Goal: Complete application form

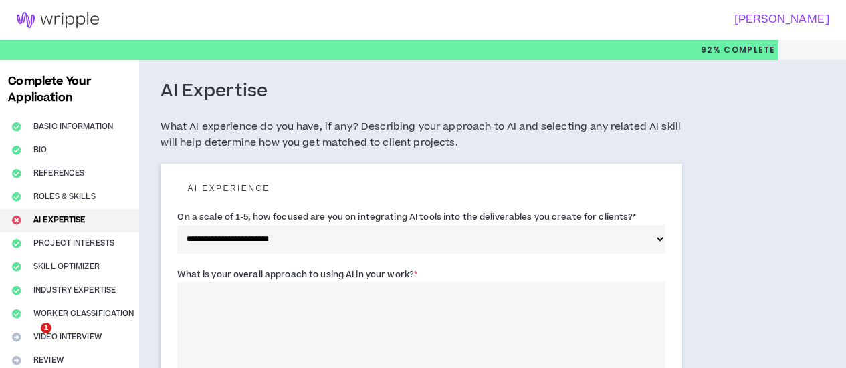
select select "*"
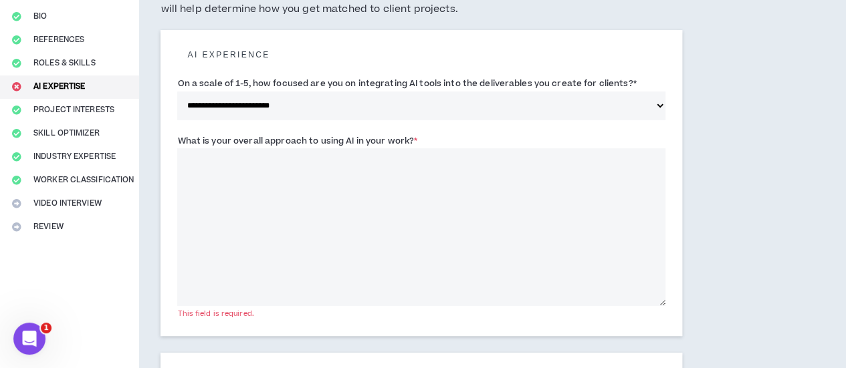
click at [241, 184] on textarea "What is your overall approach to using AI in your work? *" at bounding box center [420, 227] width 487 height 158
paste textarea "**********"
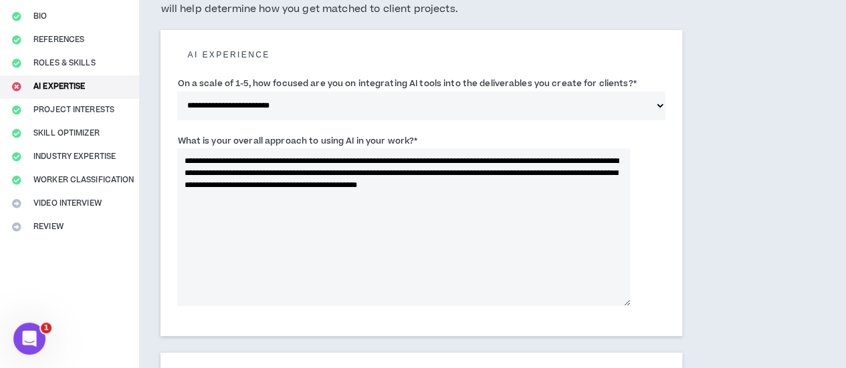
click at [229, 174] on textarea "**********" at bounding box center [403, 227] width 452 height 158
click at [453, 187] on textarea "**********" at bounding box center [403, 227] width 452 height 158
drag, startPoint x: 504, startPoint y: 187, endPoint x: 487, endPoint y: 187, distance: 17.4
click at [487, 187] on textarea "**********" at bounding box center [403, 227] width 452 height 158
click at [431, 228] on textarea "**********" at bounding box center [403, 227] width 452 height 158
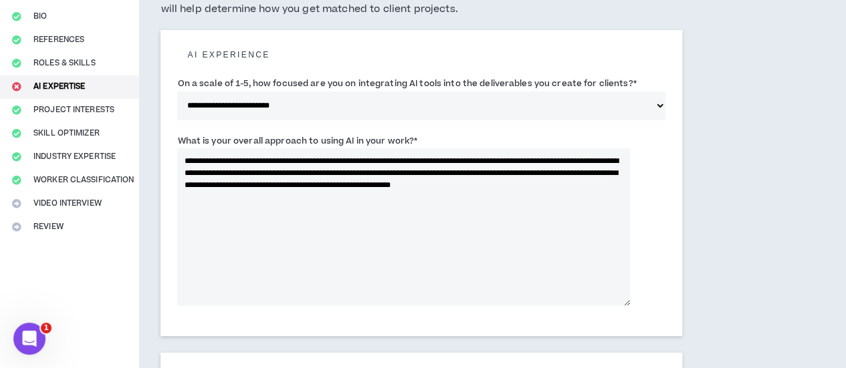
type textarea "**********"
click at [297, 120] on select "**********" at bounding box center [420, 106] width 487 height 29
select select "*"
click at [177, 106] on select "**********" at bounding box center [420, 106] width 487 height 29
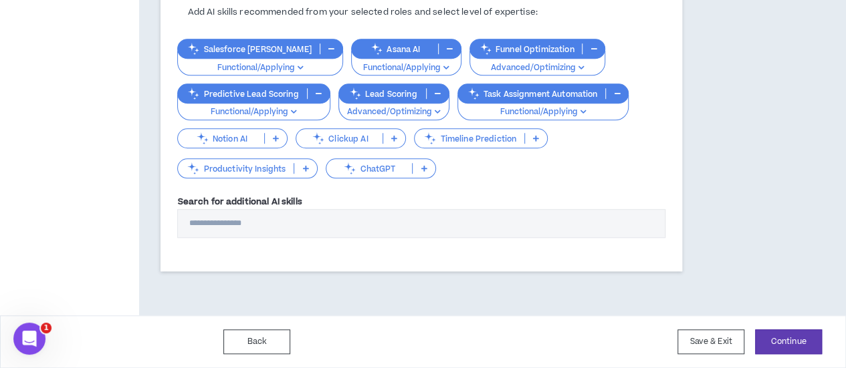
scroll to position [539, 0]
click at [774, 337] on button "Continue" at bounding box center [788, 342] width 67 height 25
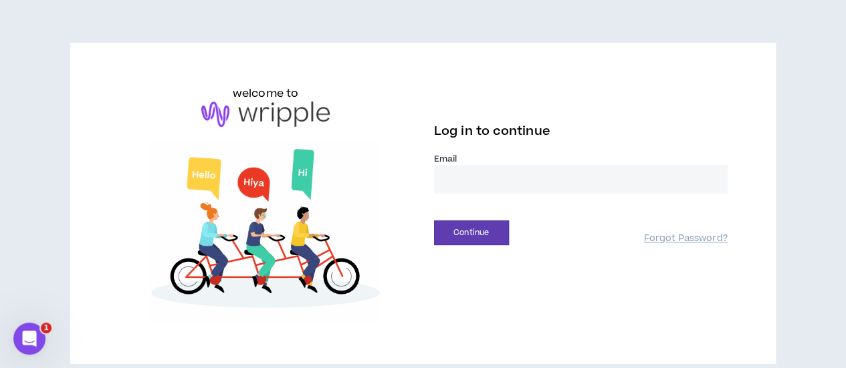
click at [457, 184] on input "email" at bounding box center [581, 179] width 294 height 29
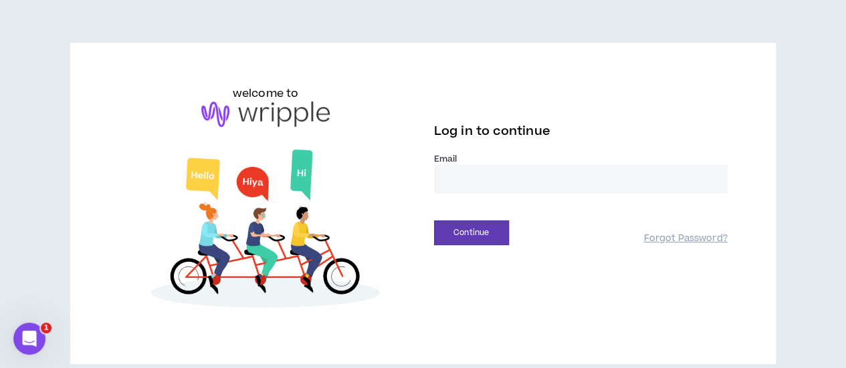
type input "**********"
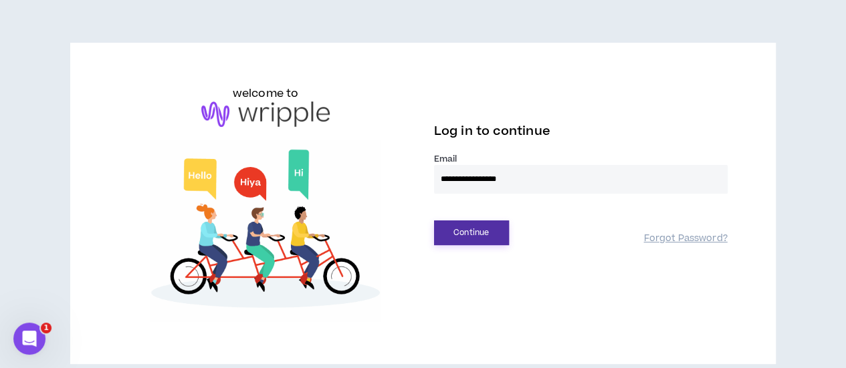
click at [487, 226] on button "Continue" at bounding box center [471, 233] width 75 height 25
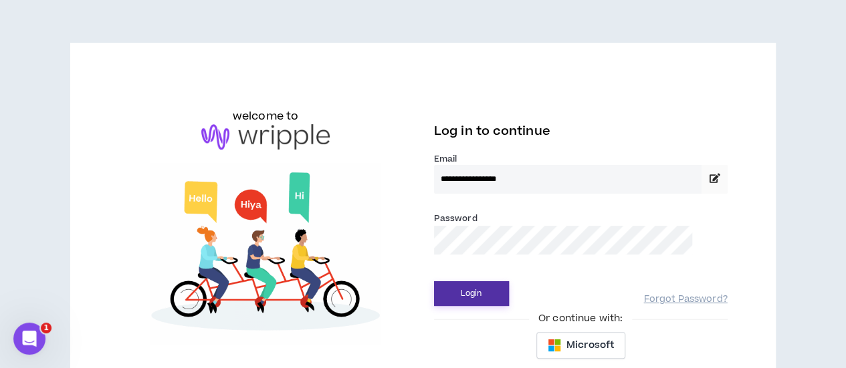
click at [492, 288] on button "Login" at bounding box center [471, 294] width 75 height 25
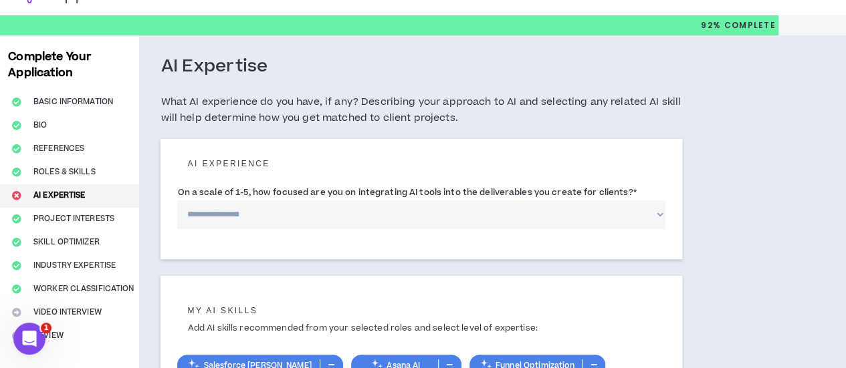
scroll to position [19, 0]
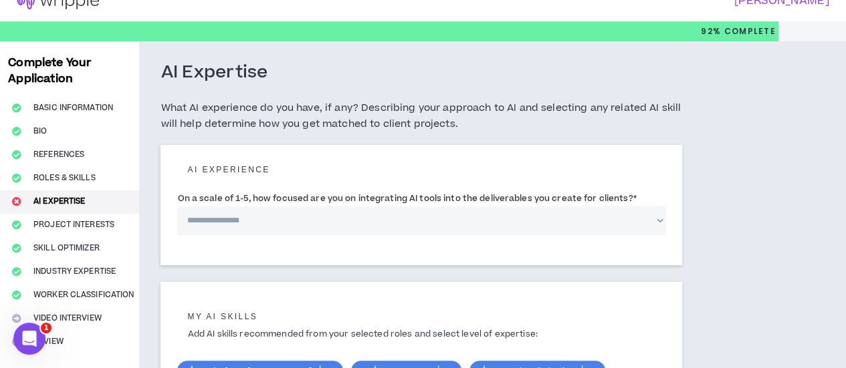
click at [249, 235] on select "**********" at bounding box center [420, 221] width 487 height 29
select select "*"
click at [177, 221] on select "**********" at bounding box center [420, 221] width 487 height 29
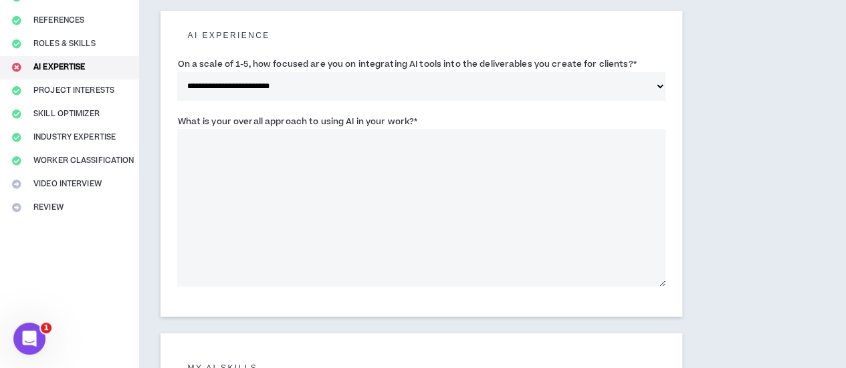
scroll to position [152, 0]
click at [250, 180] on textarea "What is your overall approach to using AI in your work? *" at bounding box center [420, 209] width 487 height 158
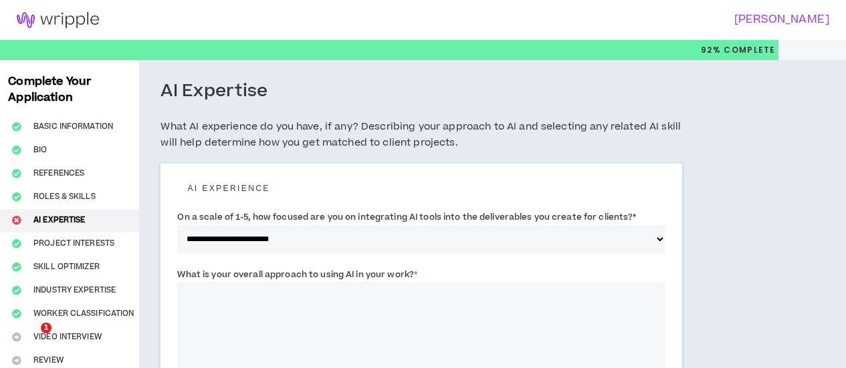
select select "*"
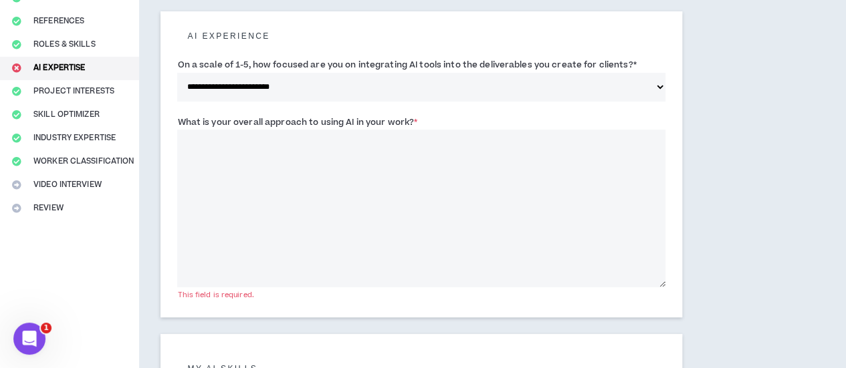
scroll to position [152, 0]
paste textarea "**********"
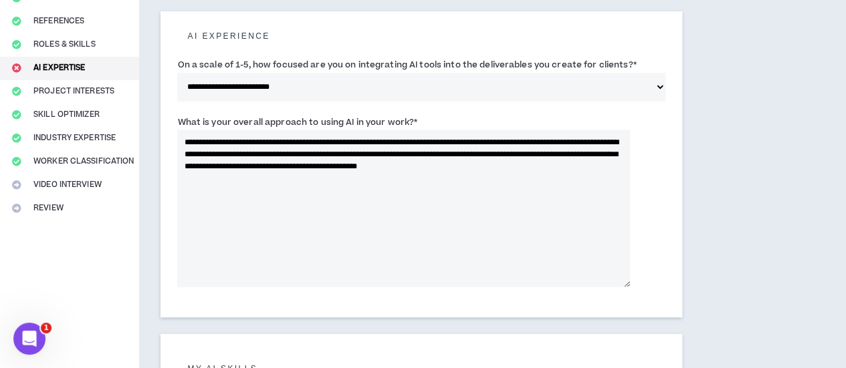
click at [186, 157] on textarea "**********" at bounding box center [403, 209] width 452 height 158
click at [506, 174] on textarea "**********" at bounding box center [403, 209] width 452 height 158
click at [546, 169] on textarea "**********" at bounding box center [403, 209] width 452 height 158
click at [498, 211] on textarea "**********" at bounding box center [403, 209] width 452 height 158
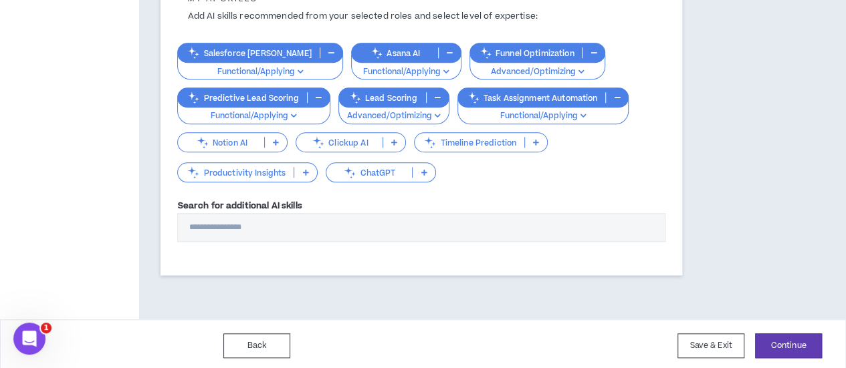
scroll to position [539, 0]
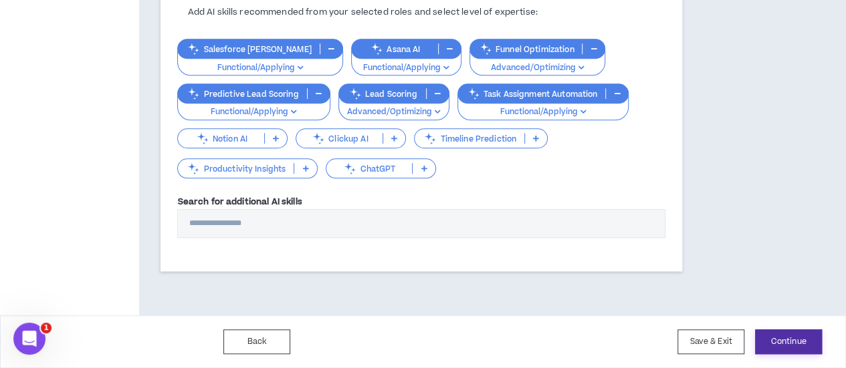
type textarea "**********"
click at [780, 344] on button "Continue" at bounding box center [788, 342] width 67 height 25
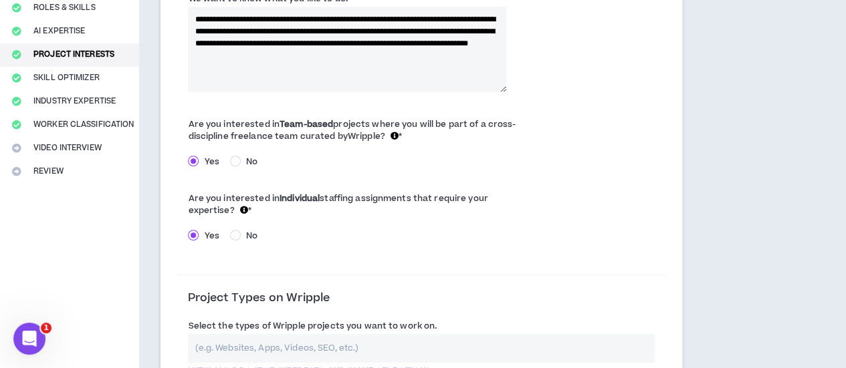
scroll to position [201, 0]
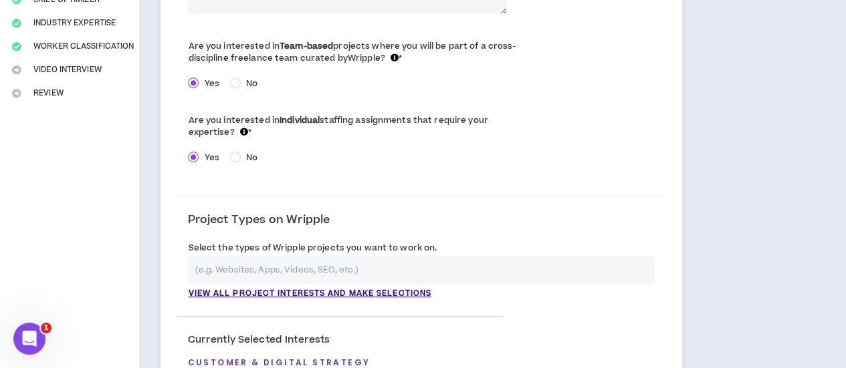
scroll to position [334, 0]
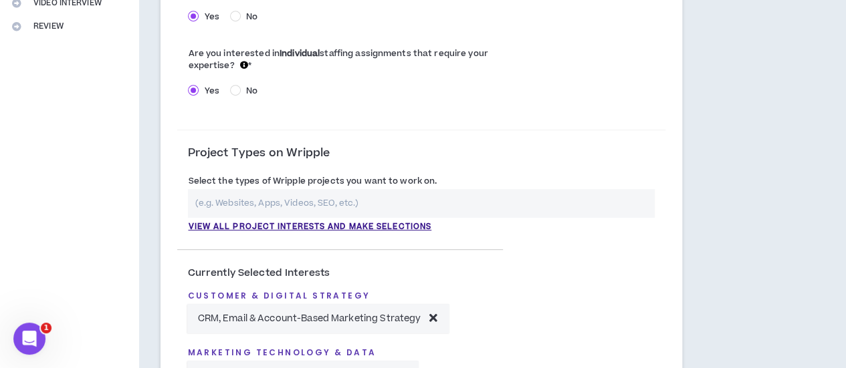
click at [237, 201] on input "text" at bounding box center [421, 203] width 466 height 29
type input "pridut launches"
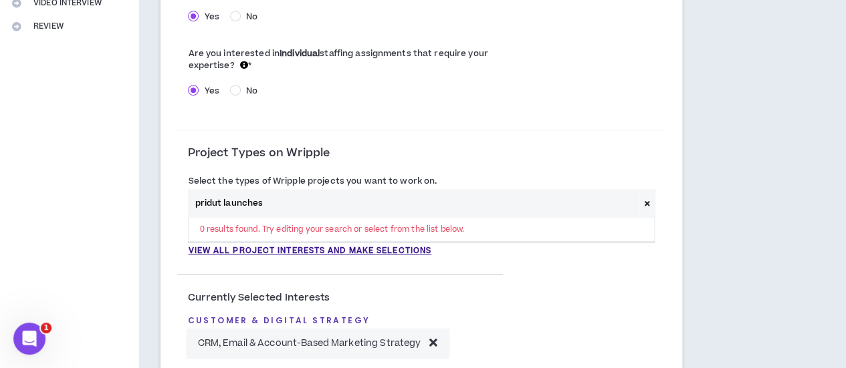
drag, startPoint x: 294, startPoint y: 205, endPoint x: 167, endPoint y: 185, distance: 128.1
click at [167, 185] on div "**********" at bounding box center [420, 188] width 521 height 719
click at [222, 251] on p "View all project interests and make selections" at bounding box center [309, 251] width 243 height 12
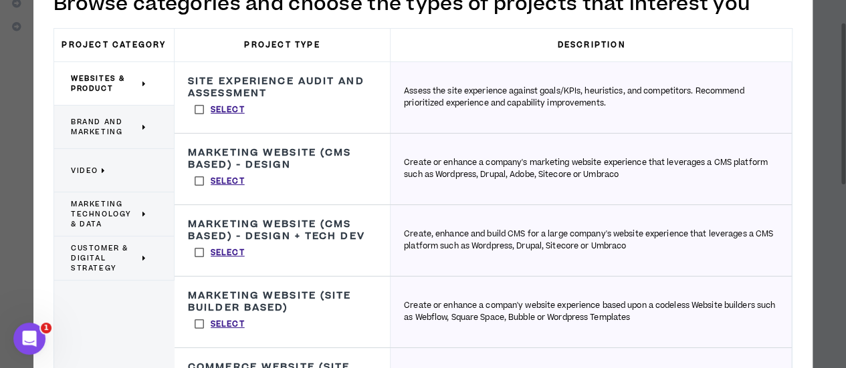
click at [94, 125] on span "Brand and Marketing" at bounding box center [105, 127] width 68 height 20
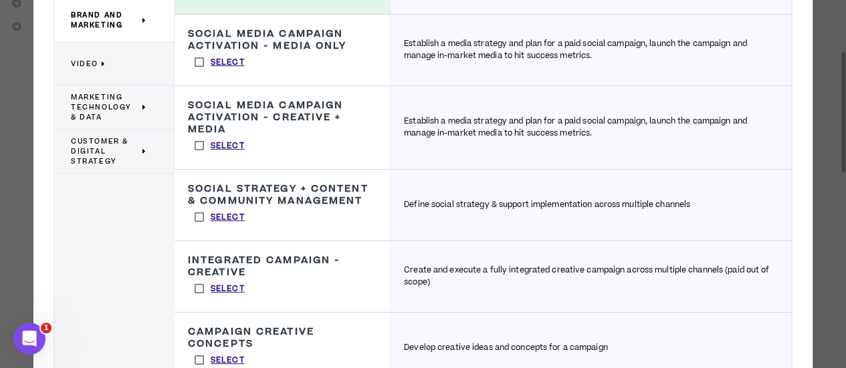
click at [203, 143] on label "Select" at bounding box center [220, 146] width 64 height 20
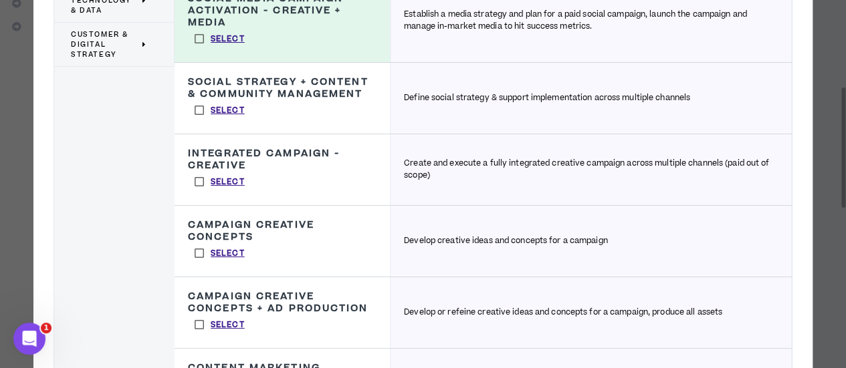
click at [198, 183] on label "Select" at bounding box center [220, 182] width 64 height 20
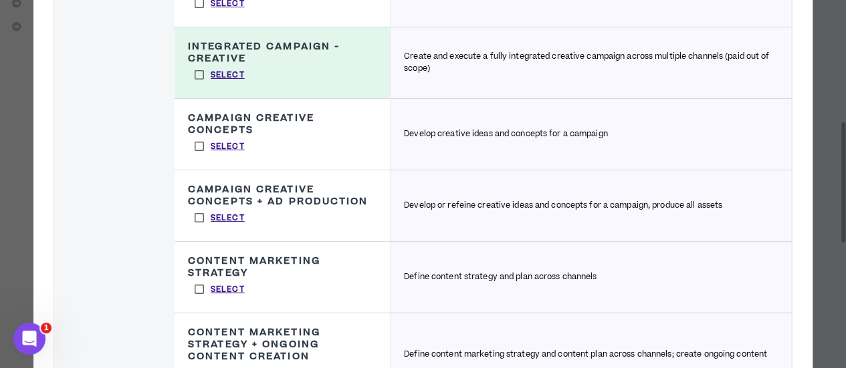
click at [199, 285] on label "Select" at bounding box center [220, 290] width 64 height 20
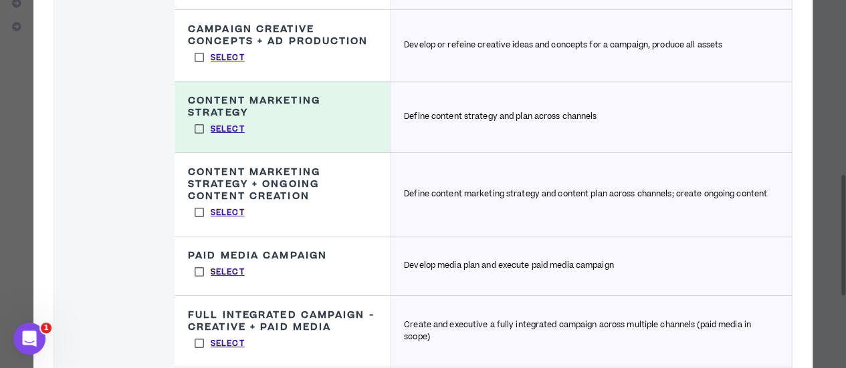
click at [199, 269] on label "Select" at bounding box center [220, 272] width 64 height 20
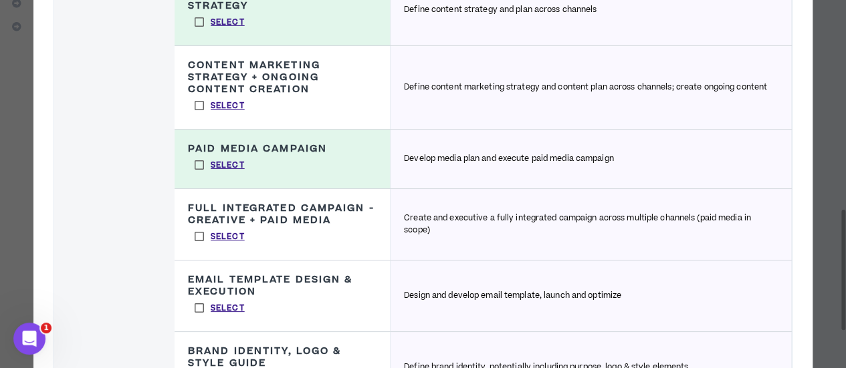
click at [198, 233] on label "Select" at bounding box center [220, 237] width 64 height 20
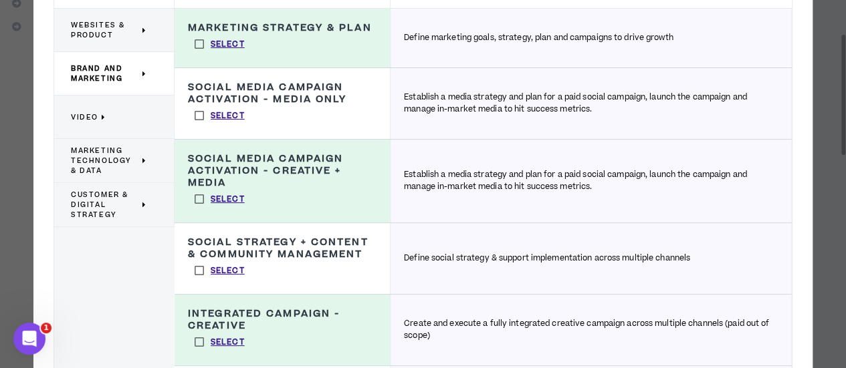
click at [98, 152] on span "Marketing Technology & Data" at bounding box center [105, 161] width 68 height 30
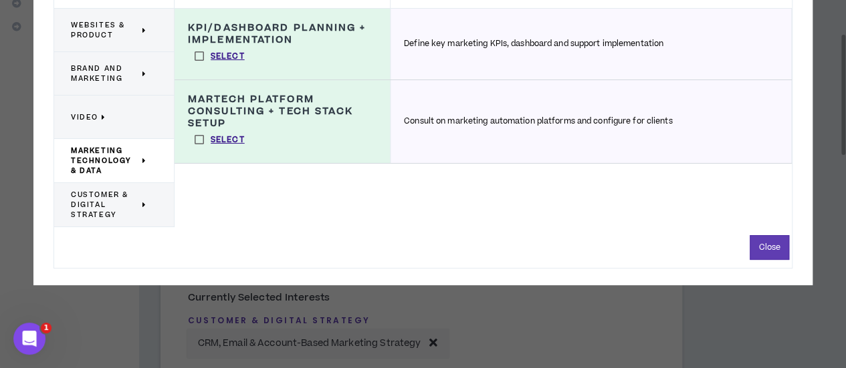
click at [119, 199] on span "Customer & Digital Strategy" at bounding box center [105, 205] width 68 height 30
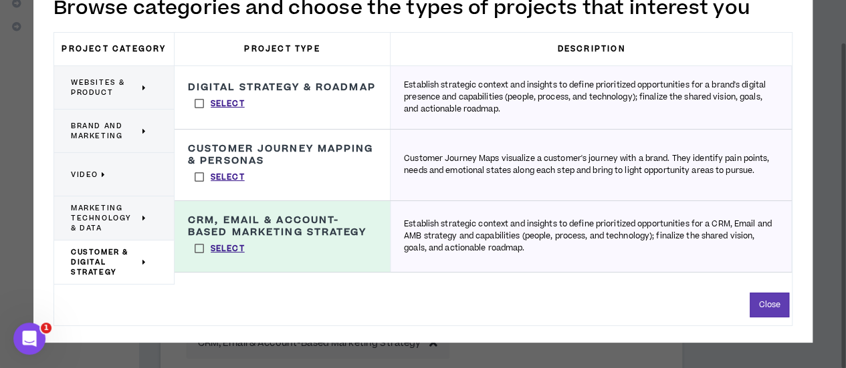
click at [203, 101] on label "Select" at bounding box center [220, 104] width 64 height 20
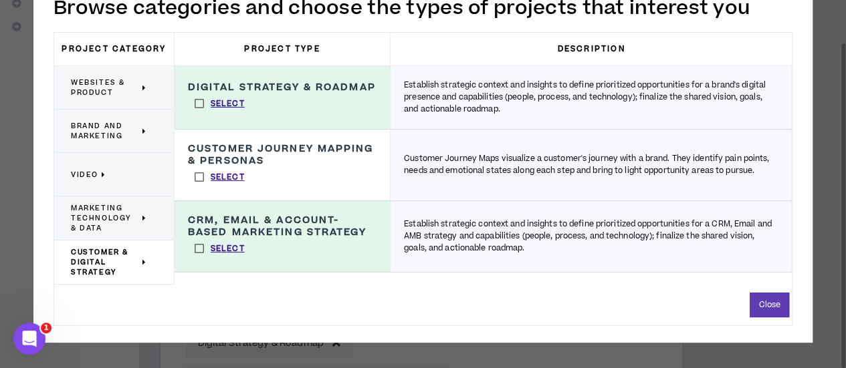
click at [106, 213] on span "Marketing Technology & Data" at bounding box center [105, 218] width 68 height 30
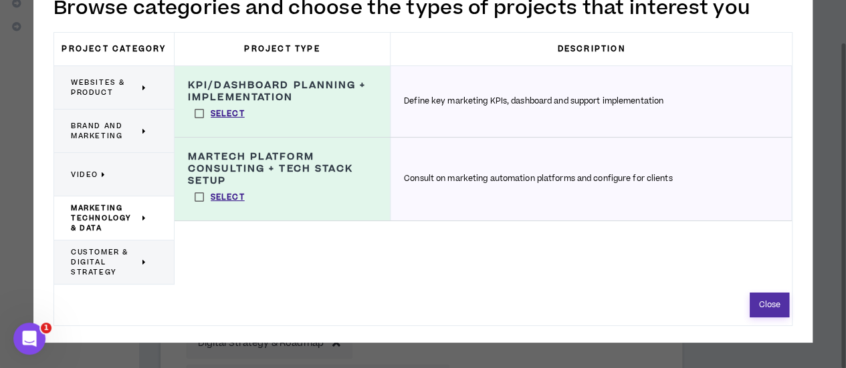
click at [766, 302] on button "Close" at bounding box center [769, 305] width 39 height 25
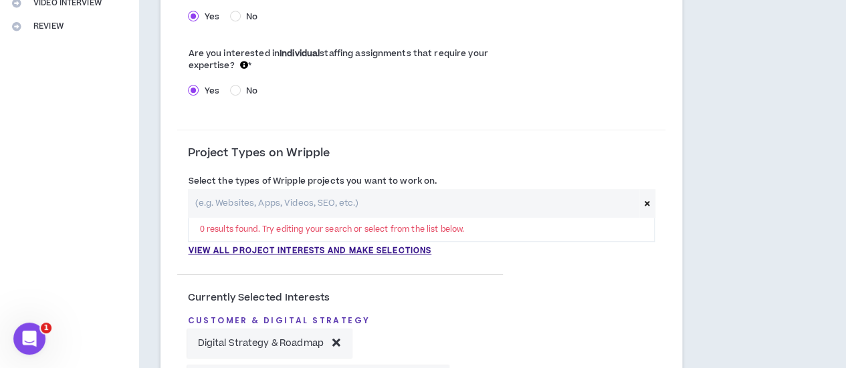
click at [222, 210] on input "text" at bounding box center [413, 203] width 451 height 29
click at [245, 252] on p "View all project interests and make selections" at bounding box center [309, 251] width 243 height 12
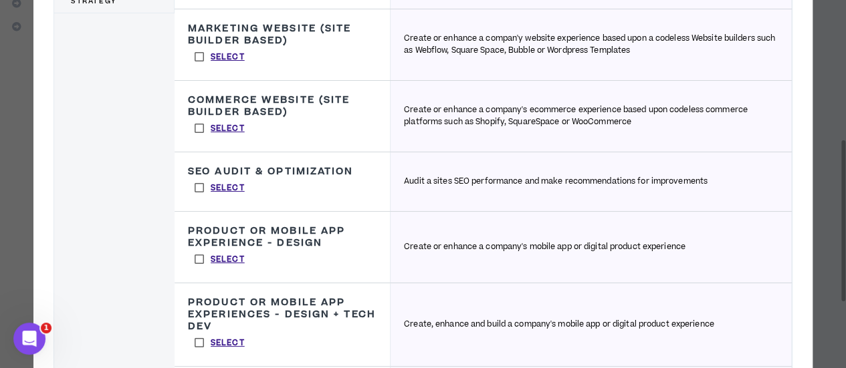
click at [222, 121] on label "Select" at bounding box center [220, 128] width 64 height 20
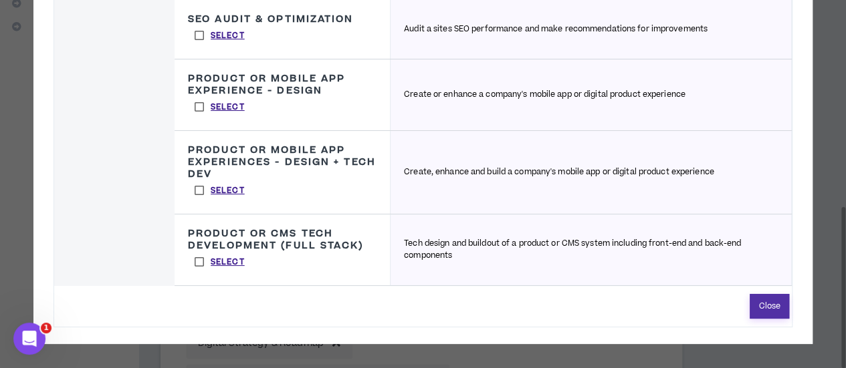
drag, startPoint x: 758, startPoint y: 303, endPoint x: 750, endPoint y: 303, distance: 8.0
click at [755, 303] on button "Close" at bounding box center [769, 306] width 39 height 25
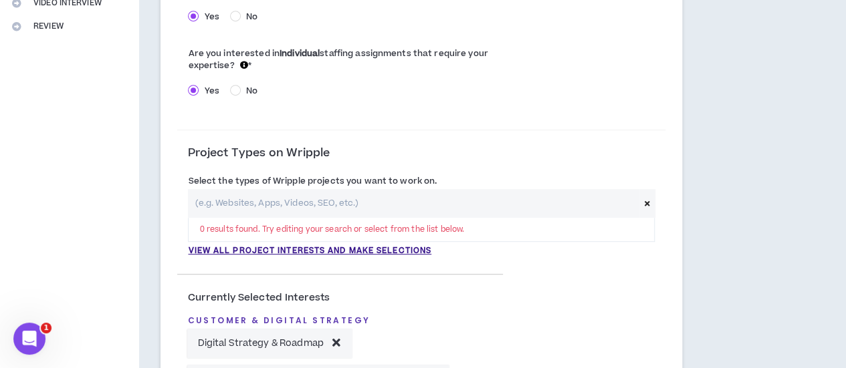
click at [248, 203] on input "text" at bounding box center [413, 203] width 451 height 29
type input "Commerce Website"
click at [445, 258] on div "Select the types of Wripple projects you want to work on. Commerce Website 0 re…" at bounding box center [420, 219] width 487 height 97
click at [243, 207] on input "Commerce Website" at bounding box center [413, 203] width 451 height 29
click at [334, 207] on input "Commerce Website" at bounding box center [413, 203] width 451 height 29
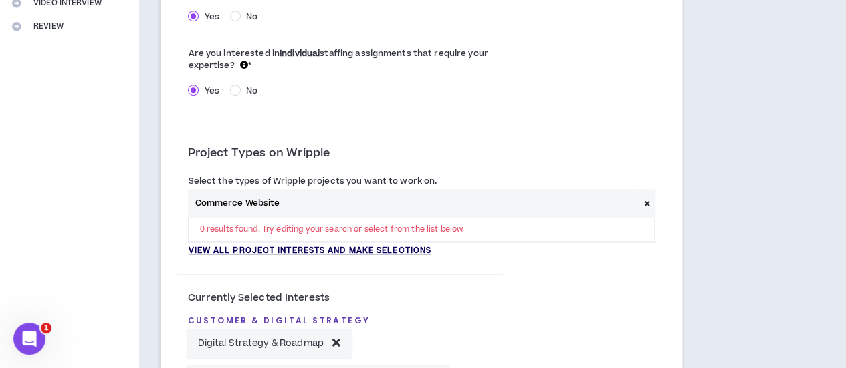
click at [421, 246] on p "View all project interests and make selections" at bounding box center [309, 251] width 243 height 12
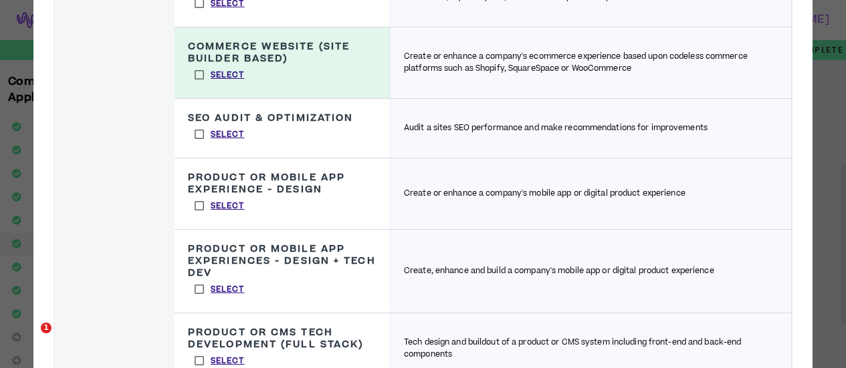
scroll to position [334, 0]
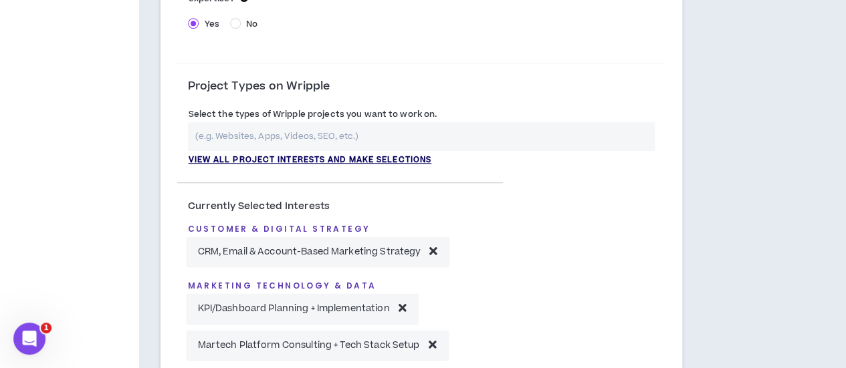
scroll to position [401, 0]
click at [320, 145] on input "text" at bounding box center [421, 136] width 466 height 29
click at [332, 142] on input "text" at bounding box center [421, 136] width 466 height 29
click at [332, 161] on p "View all project interests and make selections" at bounding box center [309, 160] width 243 height 12
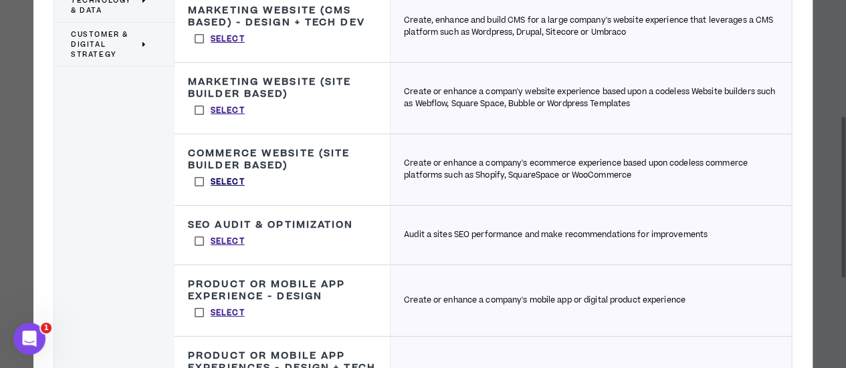
click at [221, 179] on p "Select" at bounding box center [228, 183] width 34 height 12
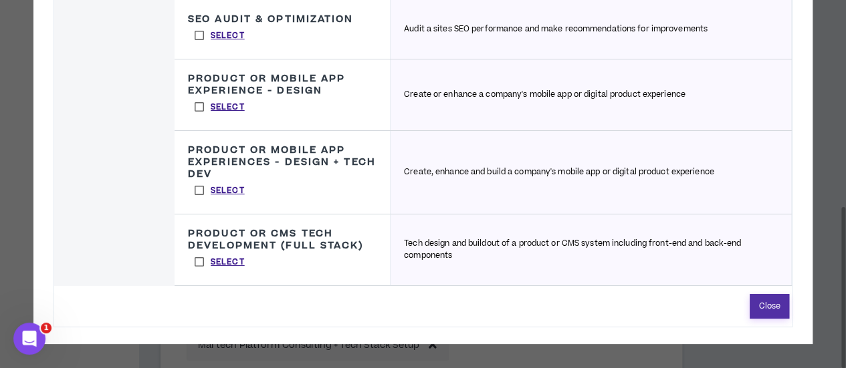
click at [760, 304] on button "Close" at bounding box center [769, 306] width 39 height 25
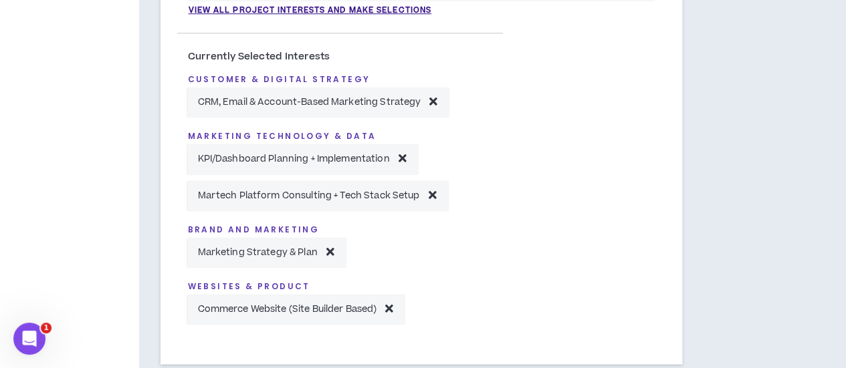
scroll to position [535, 0]
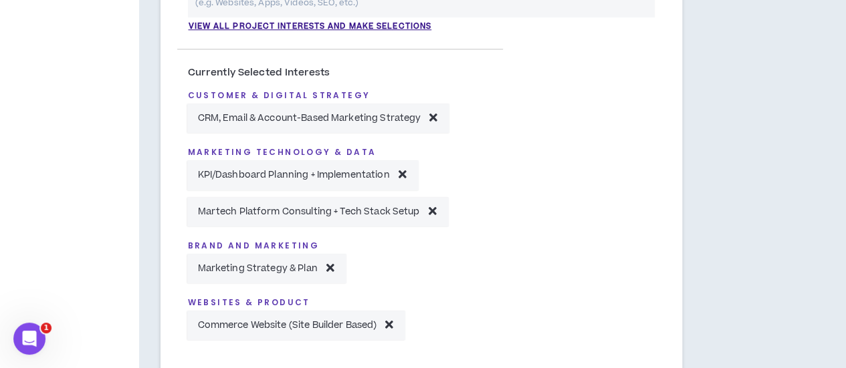
click at [401, 175] on icon at bounding box center [403, 174] width 8 height 11
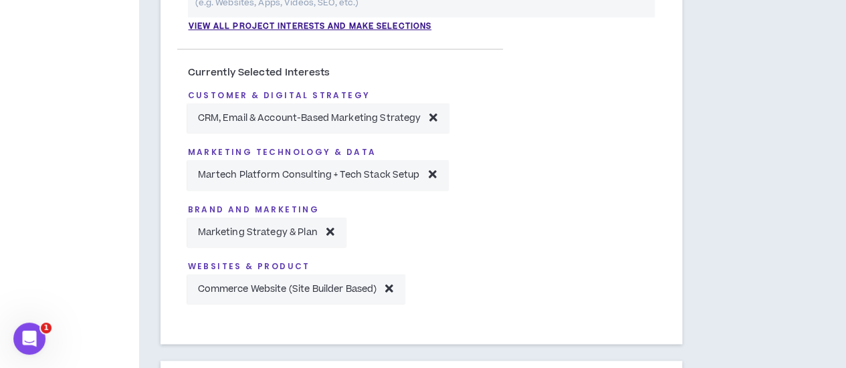
click at [423, 173] on p "Martech Platform Consulting + Tech Stack Setup" at bounding box center [317, 175] width 241 height 16
click at [435, 173] on icon at bounding box center [432, 174] width 8 height 11
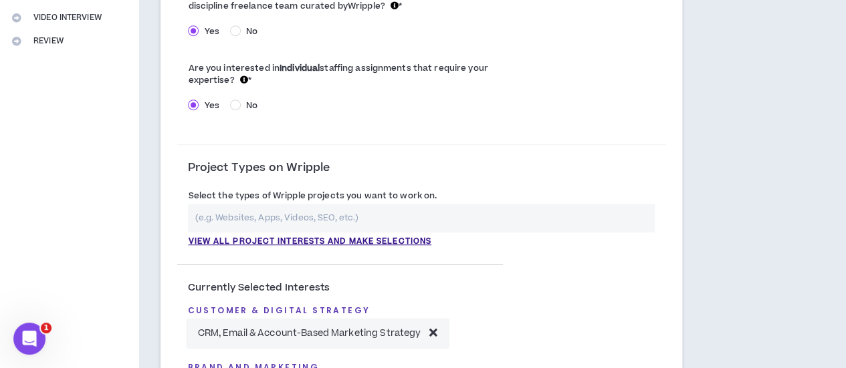
scroll to position [334, 0]
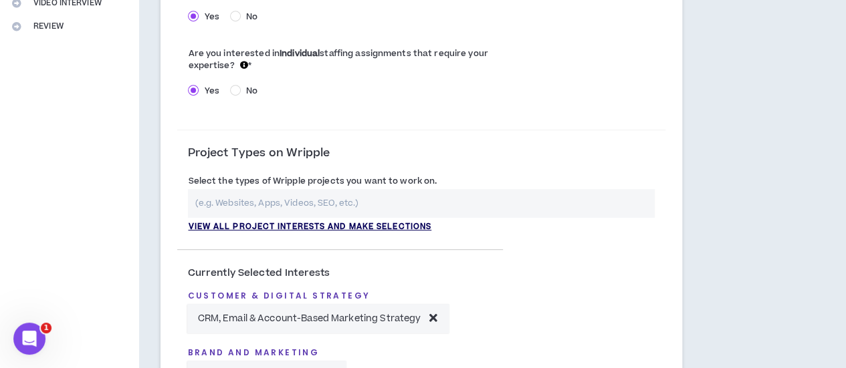
click at [257, 229] on p "View all project interests and make selections" at bounding box center [309, 227] width 243 height 12
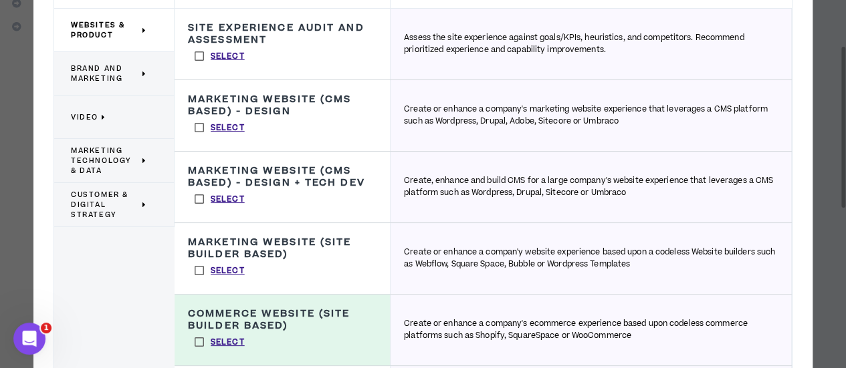
click at [98, 82] on span "Brand and Marketing" at bounding box center [105, 74] width 68 height 20
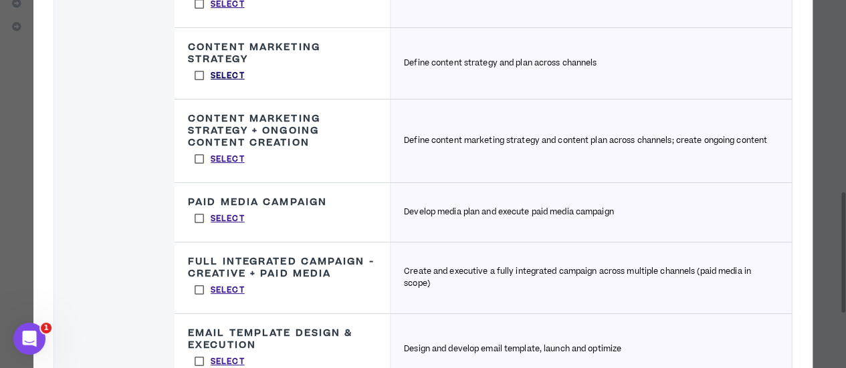
click at [219, 73] on p "Select" at bounding box center [228, 76] width 34 height 12
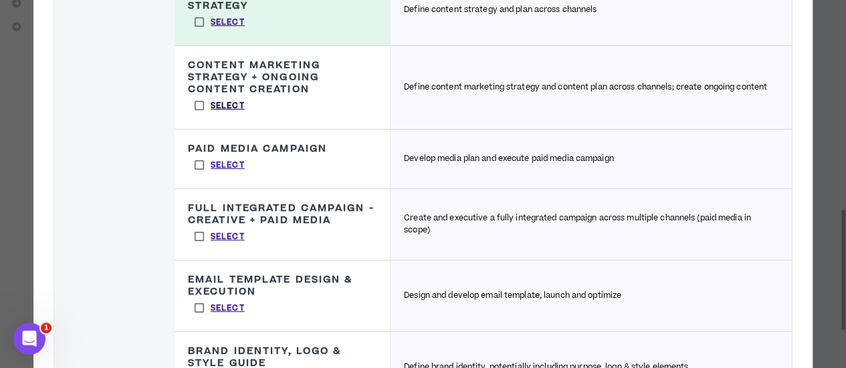
click at [226, 102] on p "Select" at bounding box center [228, 106] width 34 height 12
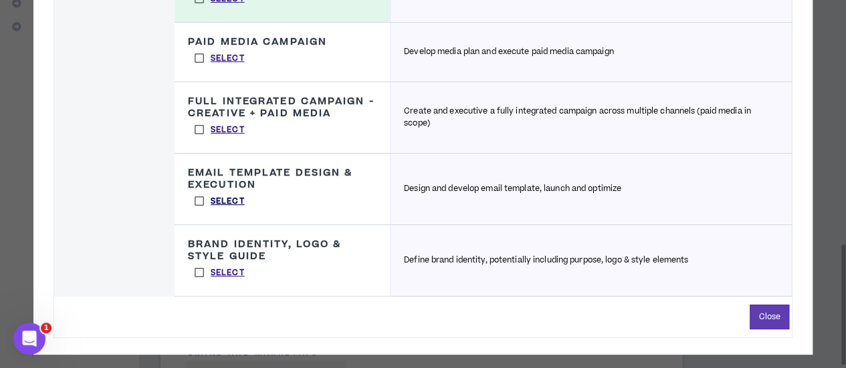
click at [227, 197] on p "Select" at bounding box center [228, 202] width 34 height 12
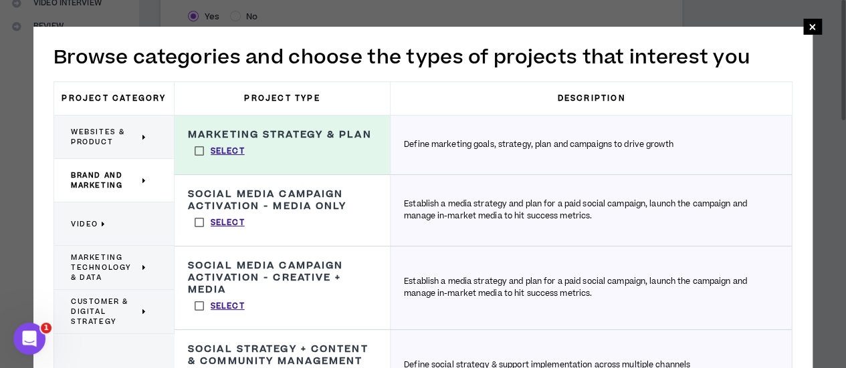
click at [95, 266] on span "Marketing Technology & Data" at bounding box center [105, 268] width 68 height 30
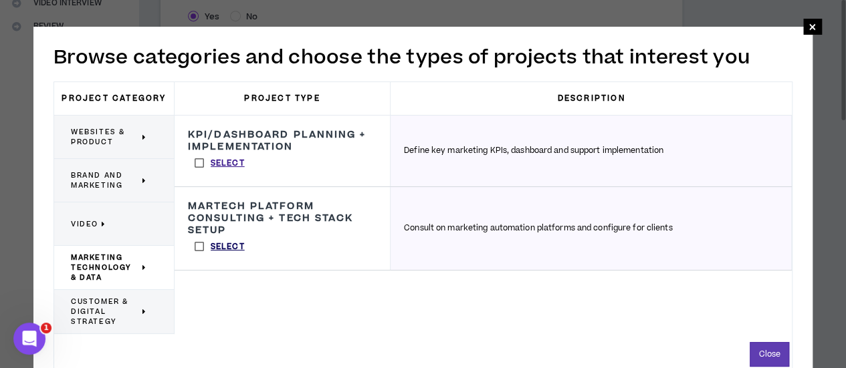
click at [226, 243] on p "Select" at bounding box center [228, 247] width 34 height 12
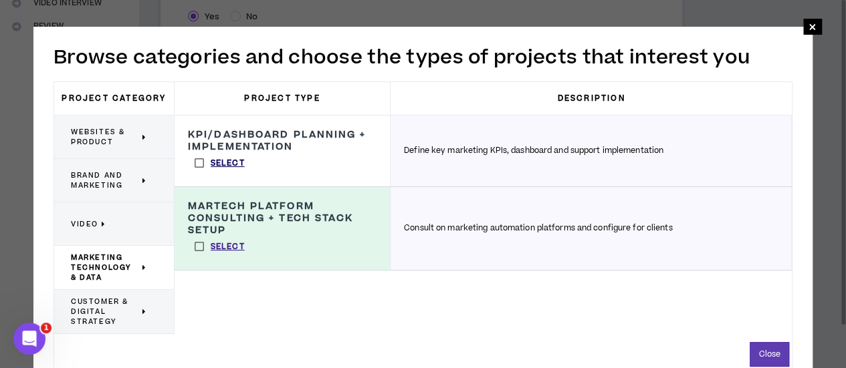
click at [222, 160] on p "Select" at bounding box center [228, 164] width 34 height 12
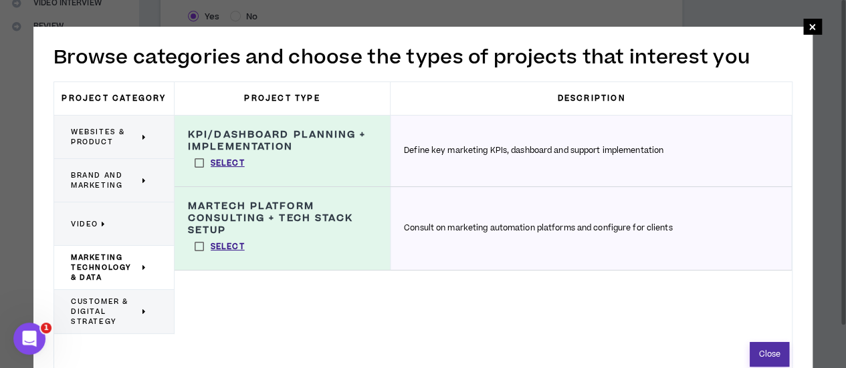
click at [764, 350] on button "Close" at bounding box center [769, 354] width 39 height 25
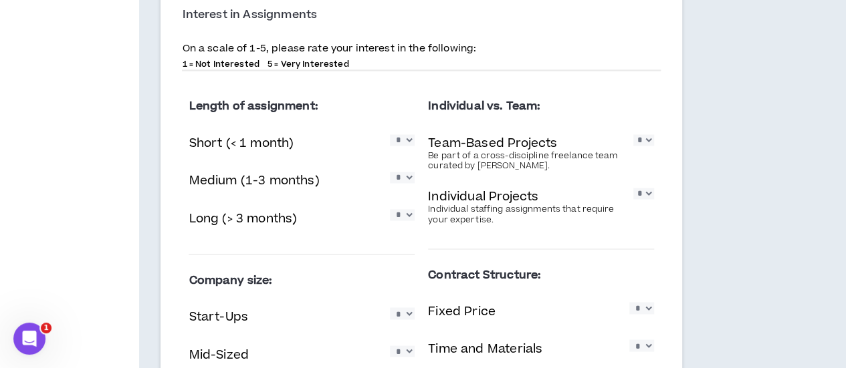
scroll to position [1070, 0]
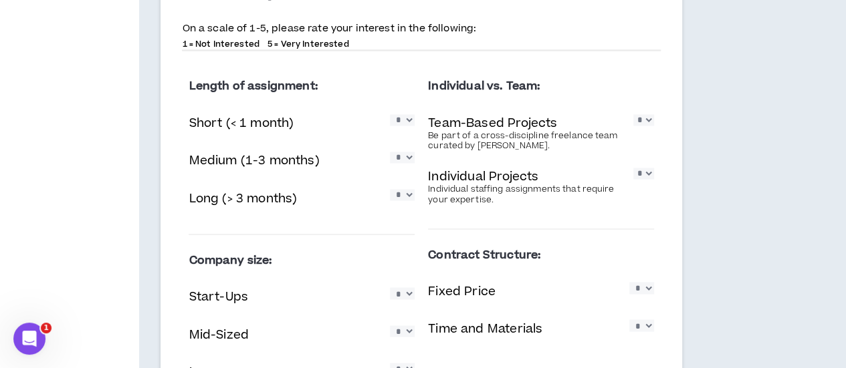
click at [393, 201] on select "* * * * *" at bounding box center [402, 194] width 25 height 11
select select "*"
click at [390, 201] on select "* * * * *" at bounding box center [402, 194] width 25 height 11
click at [633, 126] on select "* * * * *" at bounding box center [643, 119] width 20 height 11
select select "*"
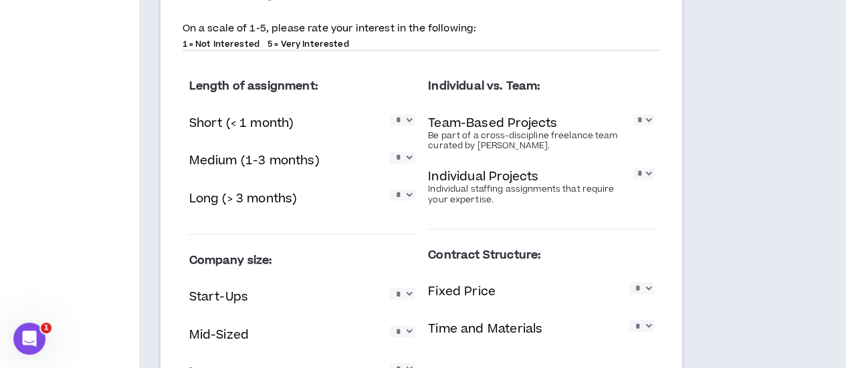
click at [633, 126] on select "* * * * *" at bounding box center [643, 119] width 20 height 11
click at [633, 179] on select "* * * * *" at bounding box center [643, 173] width 20 height 11
select select "*"
click at [633, 179] on select "* * * * *" at bounding box center [643, 173] width 20 height 11
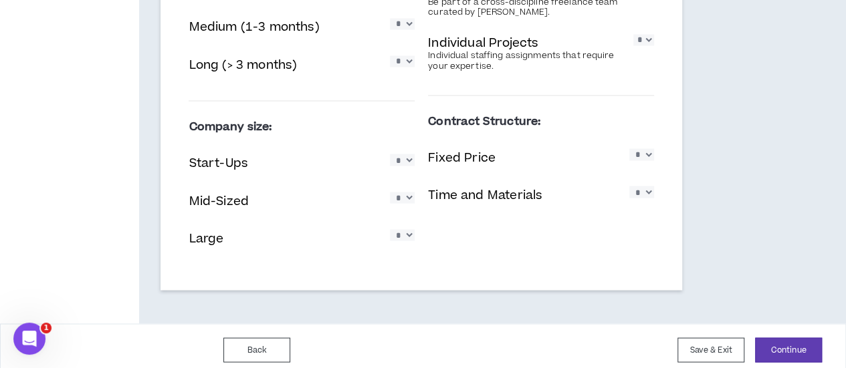
click at [395, 165] on select "* * * * *" at bounding box center [402, 159] width 25 height 11
select select "*"
click at [390, 165] on select "* * * * *" at bounding box center [402, 159] width 25 height 11
click at [392, 203] on select "* * * * *" at bounding box center [402, 197] width 25 height 11
select select "*"
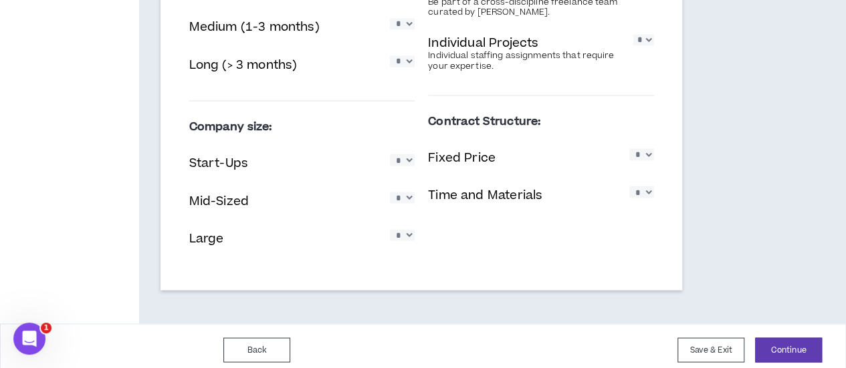
click at [390, 203] on select "* * * * *" at bounding box center [402, 197] width 25 height 11
click at [392, 241] on select "* * * * *" at bounding box center [402, 234] width 25 height 11
select select "*"
click at [390, 241] on select "* * * * *" at bounding box center [402, 234] width 25 height 11
click at [629, 160] on select "* * * * *" at bounding box center [641, 153] width 25 height 11
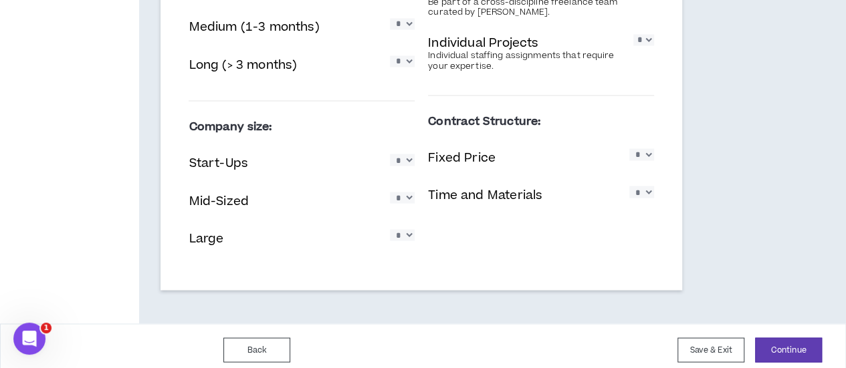
select select "*"
click at [629, 160] on select "* * * * *" at bounding box center [641, 153] width 25 height 11
click at [629, 197] on select "* * * * *" at bounding box center [641, 191] width 25 height 11
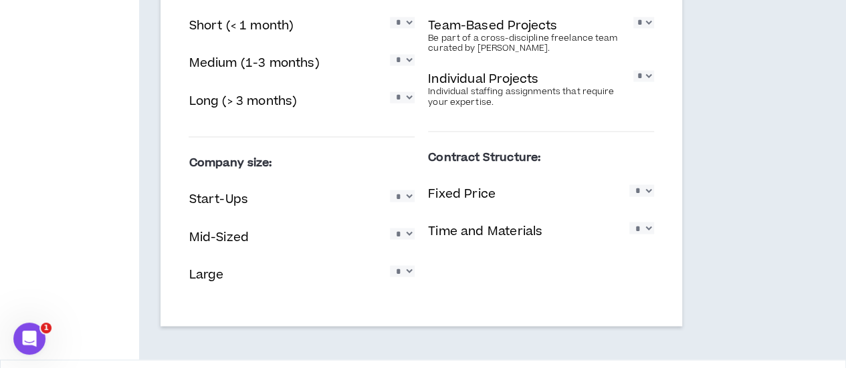
scroll to position [1223, 0]
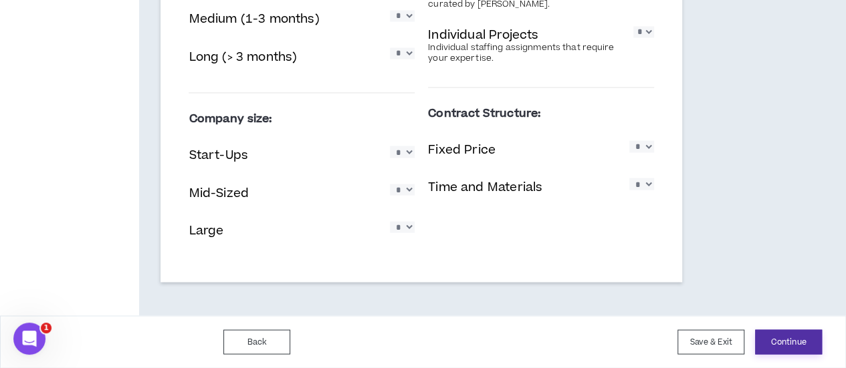
click at [771, 343] on button "Continue" at bounding box center [788, 342] width 67 height 25
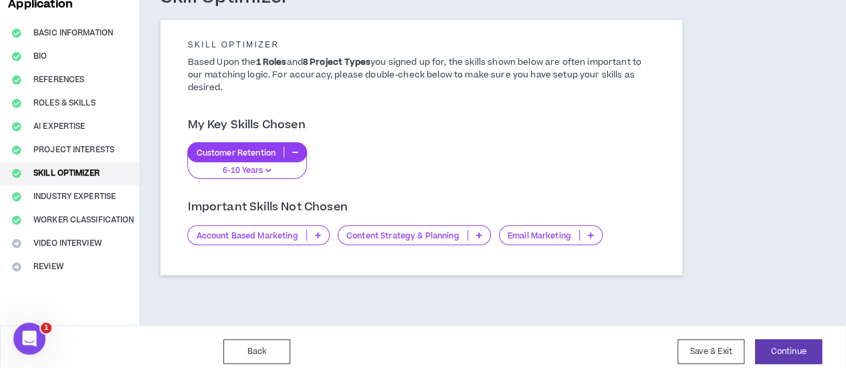
scroll to position [102, 0]
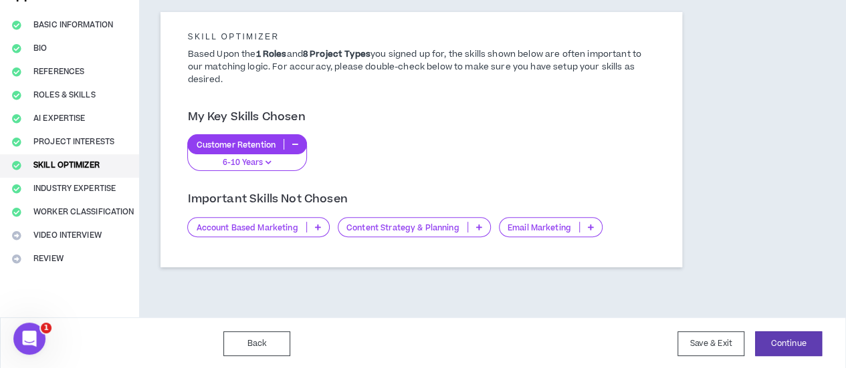
click at [514, 227] on p "Email Marketing" at bounding box center [539, 228] width 80 height 10
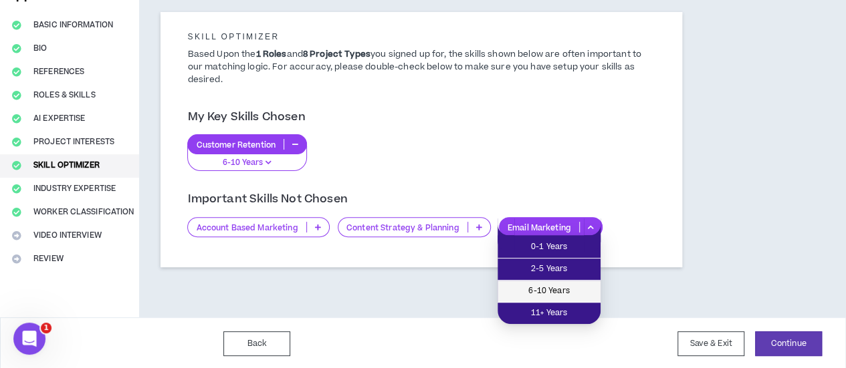
click at [543, 292] on span "6-10 Years" at bounding box center [549, 291] width 87 height 15
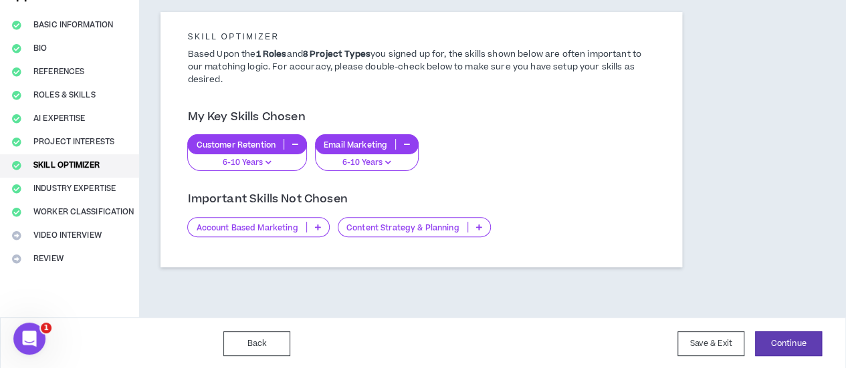
click at [248, 227] on p "Account Based Marketing" at bounding box center [247, 228] width 118 height 10
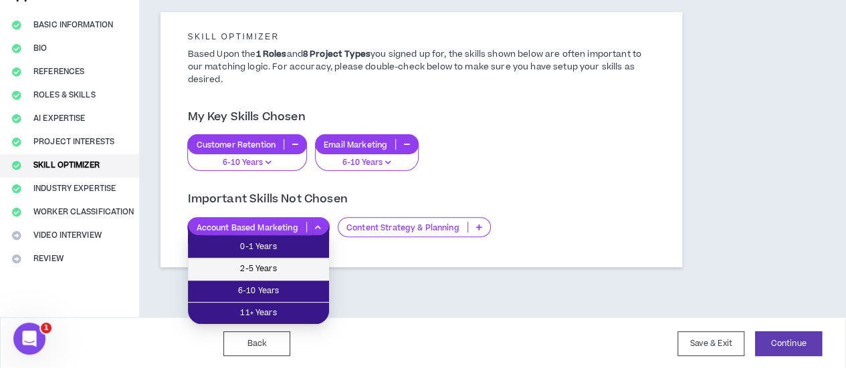
click at [254, 271] on span "2-5 Years" at bounding box center [258, 269] width 125 height 15
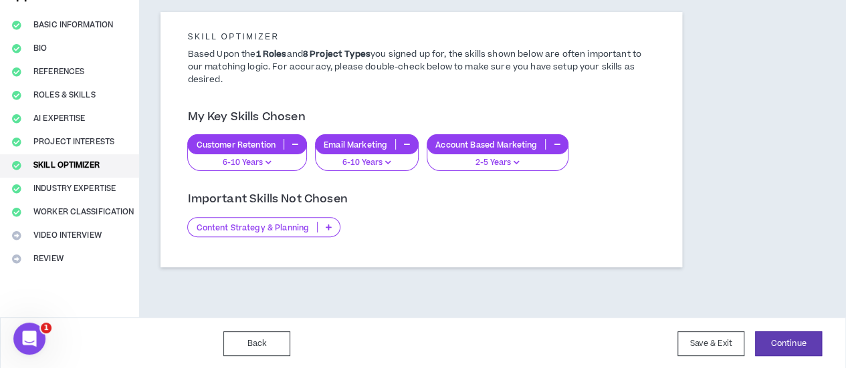
click at [299, 229] on p "Content Strategy & Planning" at bounding box center [252, 228] width 129 height 10
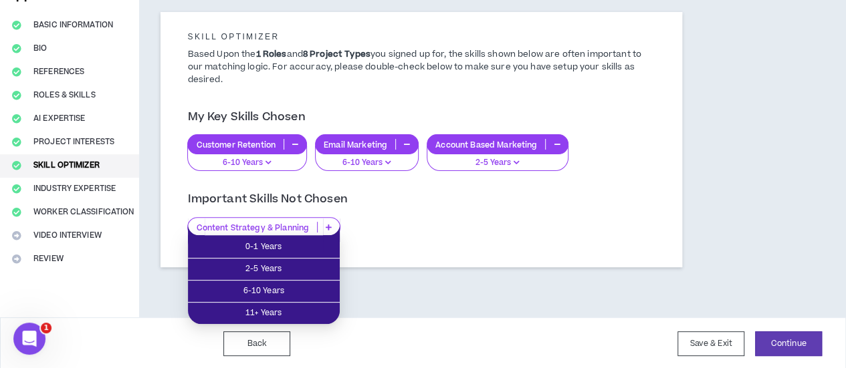
click at [387, 233] on div "Content Strategy & Planning" at bounding box center [420, 227] width 467 height 20
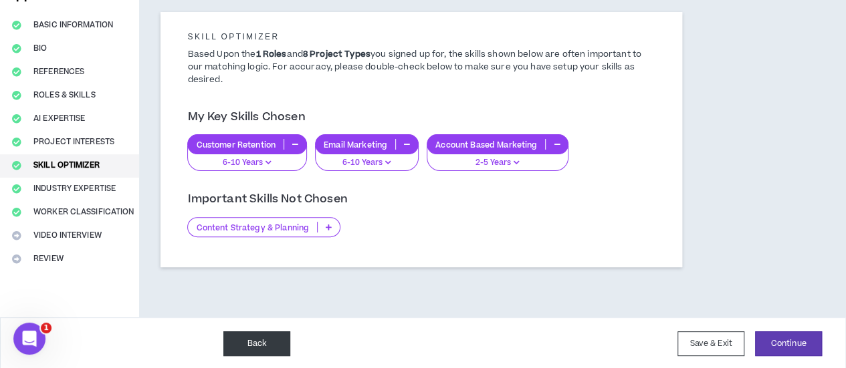
click at [223, 342] on button "Back" at bounding box center [256, 344] width 67 height 25
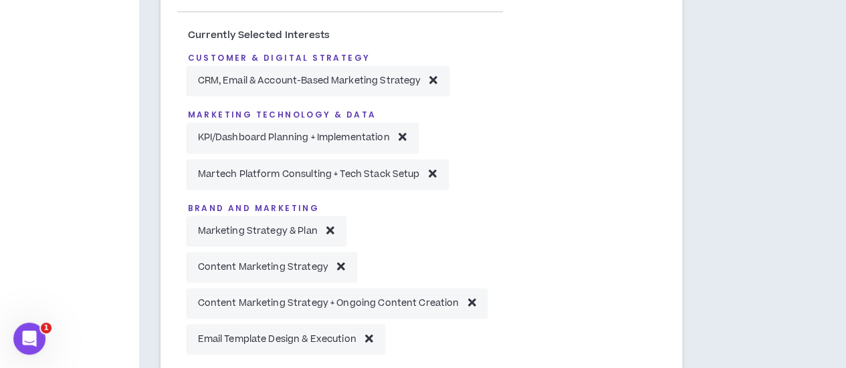
scroll to position [602, 0]
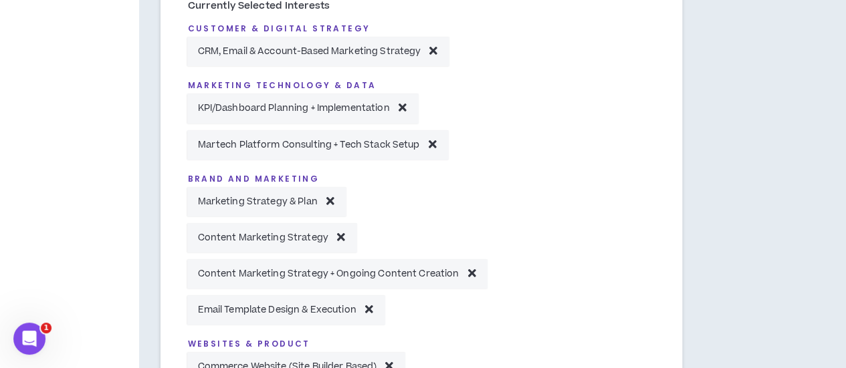
click at [338, 239] on icon at bounding box center [341, 236] width 8 height 11
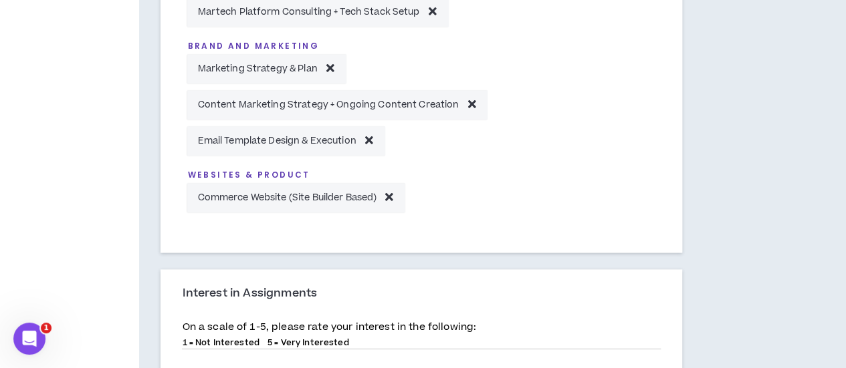
scroll to position [736, 0]
click at [467, 109] on icon at bounding box center [471, 103] width 8 height 11
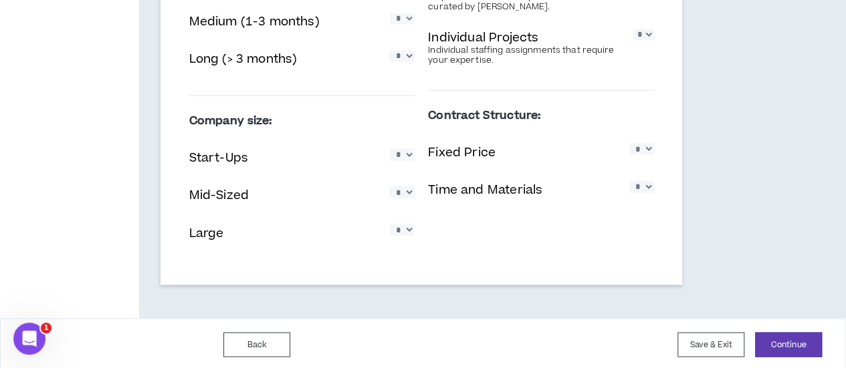
scroll to position [1137, 0]
click at [784, 343] on button "Continue" at bounding box center [788, 344] width 67 height 25
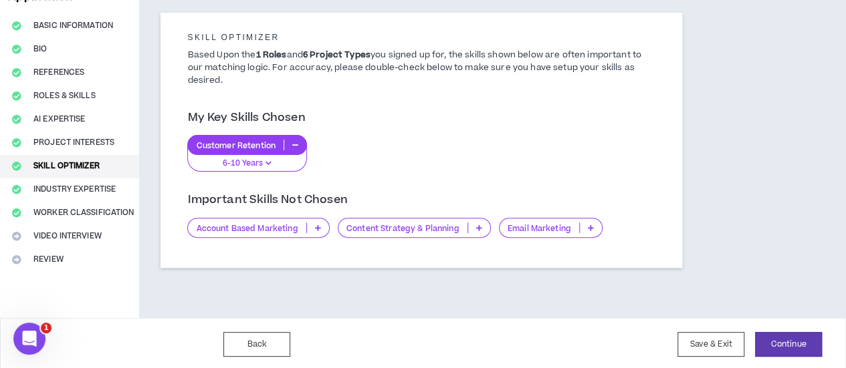
scroll to position [102, 0]
click at [548, 223] on p "Email Marketing" at bounding box center [539, 228] width 80 height 10
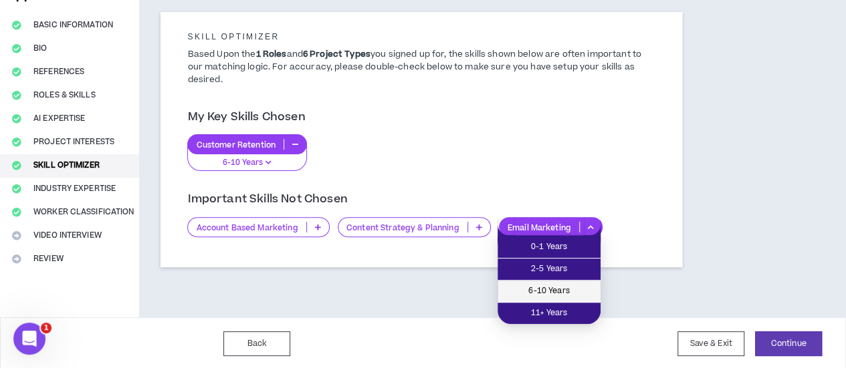
click at [539, 288] on span "6-10 Years" at bounding box center [549, 291] width 87 height 15
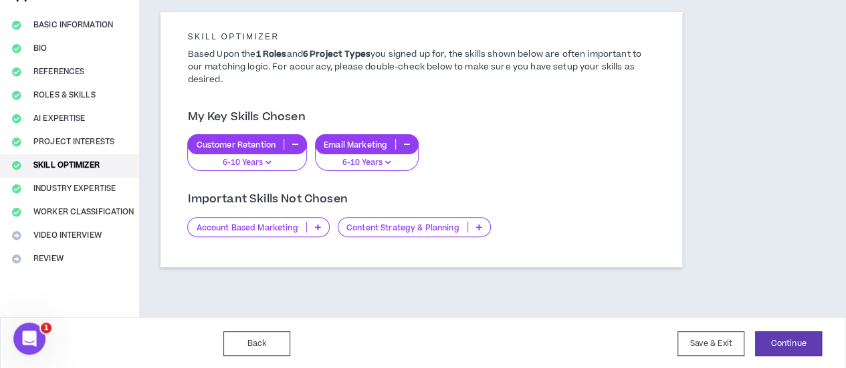
click at [452, 223] on p "Content Strategy & Planning" at bounding box center [402, 228] width 129 height 10
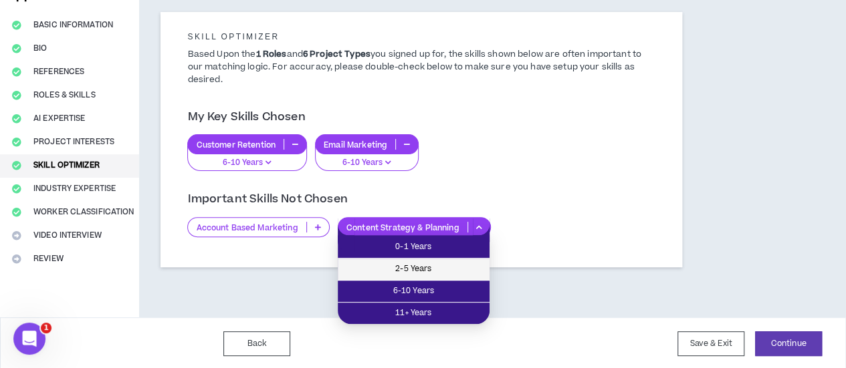
click at [448, 279] on li "2-5 Years" at bounding box center [414, 270] width 152 height 22
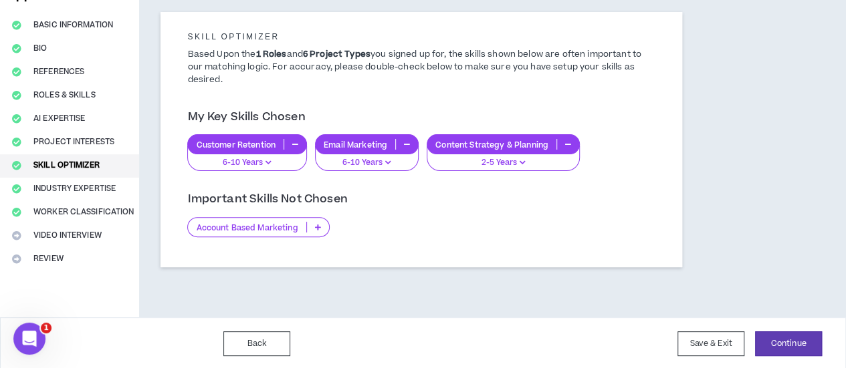
click at [245, 223] on p "Account Based Marketing" at bounding box center [247, 228] width 118 height 10
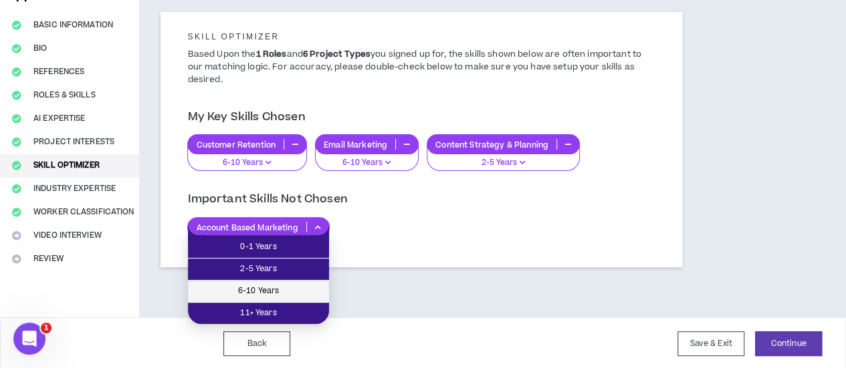
click at [247, 288] on span "6-10 Years" at bounding box center [258, 291] width 125 height 15
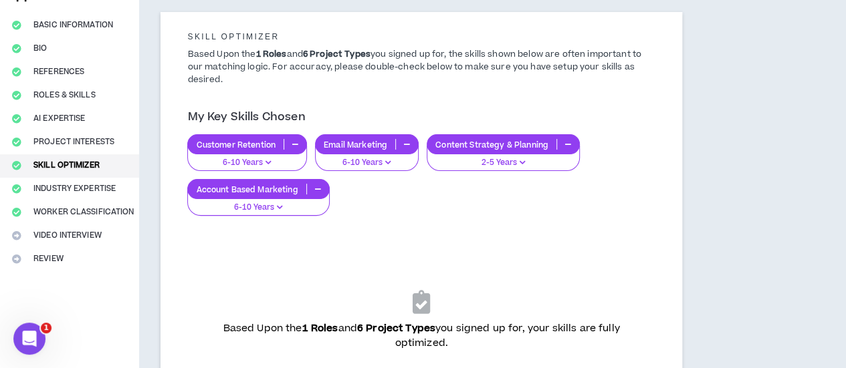
click at [304, 187] on p "Account Based Marketing" at bounding box center [247, 190] width 118 height 10
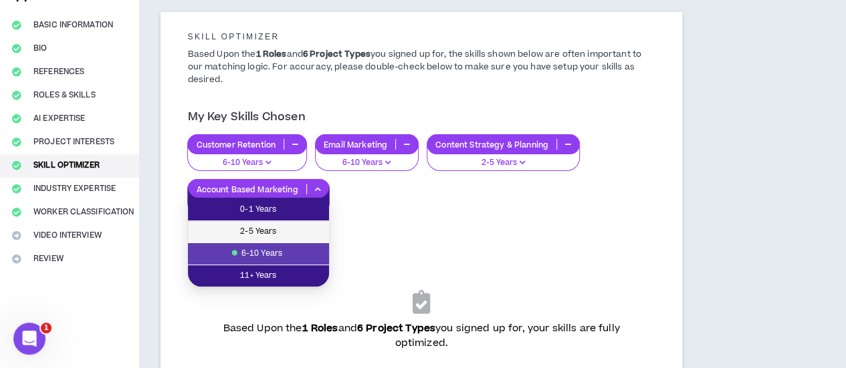
click at [262, 237] on span "2-5 Years" at bounding box center [258, 232] width 125 height 15
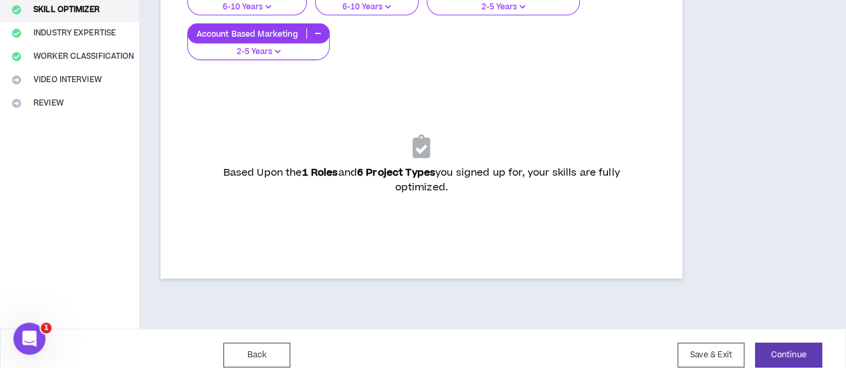
scroll to position [269, 0]
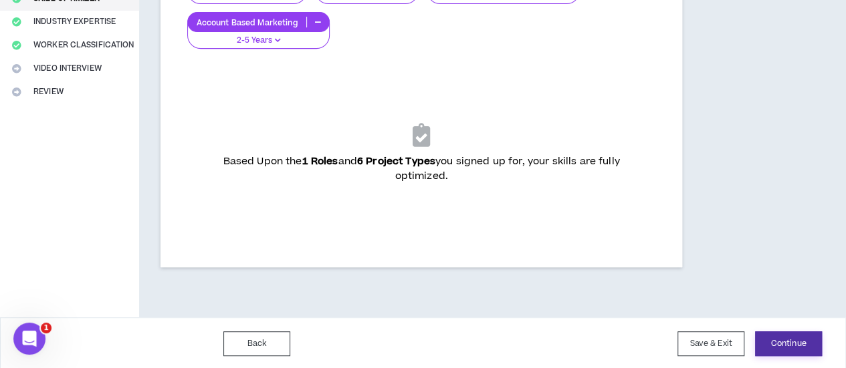
click at [768, 342] on button "Continue" at bounding box center [788, 344] width 67 height 25
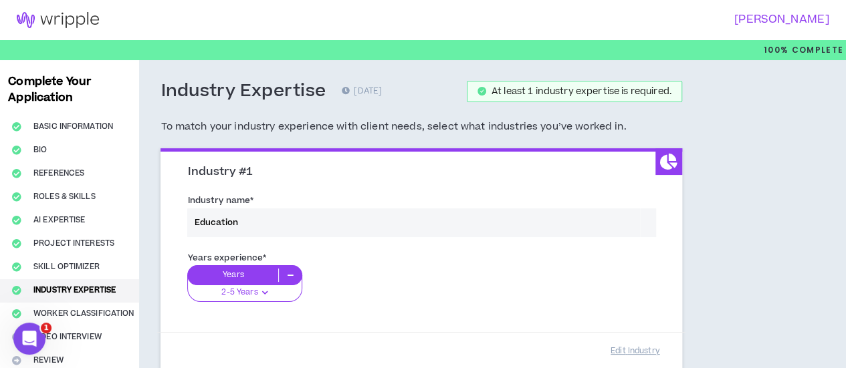
click at [250, 294] on div "Years experience * Years 2-5 Years 0-1 Years 2-5 Years 6-10 Years 11+ Years" at bounding box center [420, 284] width 487 height 75
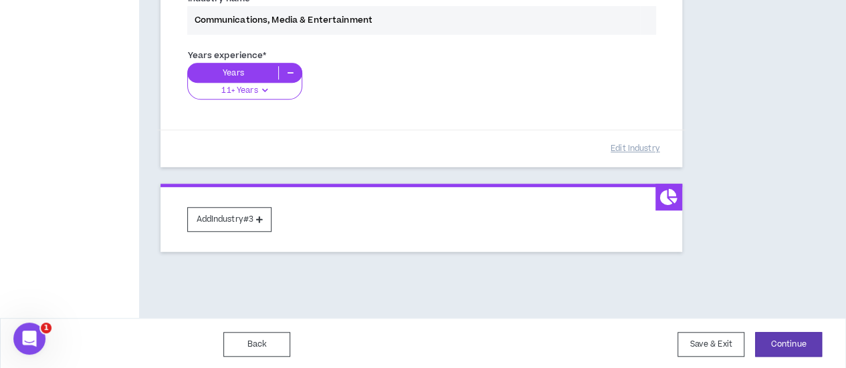
scroll to position [374, 0]
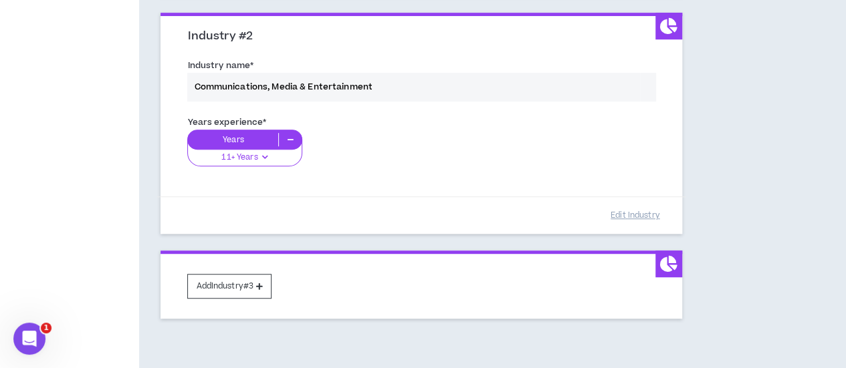
click at [356, 81] on div "Industry name * Communications, Media & Entertainment" at bounding box center [420, 83] width 487 height 57
click at [359, 88] on div "Industry name * Communications, Media & Entertainment" at bounding box center [420, 83] width 487 height 57
click at [602, 213] on button "Edit Industry" at bounding box center [635, 215] width 67 height 23
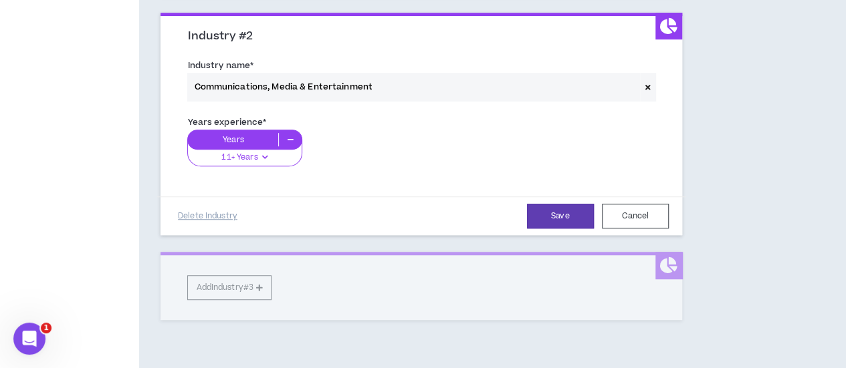
click at [640, 85] on span at bounding box center [648, 87] width 16 height 29
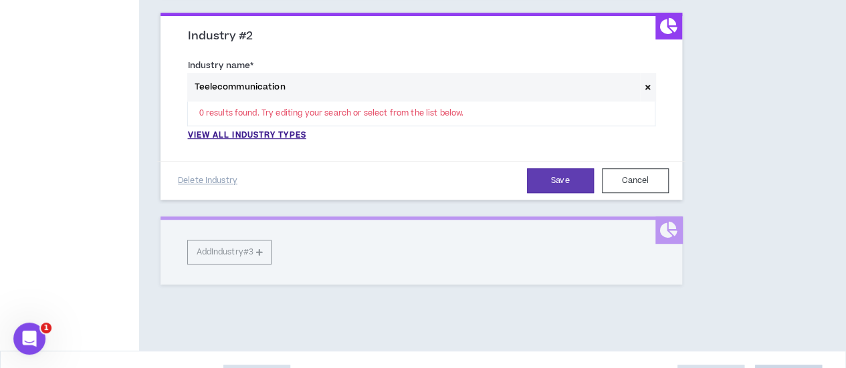
click at [234, 141] on div "Industry name * Teelecommunication 0 results found. Try editing your search or …" at bounding box center [420, 103] width 487 height 97
click at [232, 132] on p "View all industry types" at bounding box center [246, 136] width 118 height 12
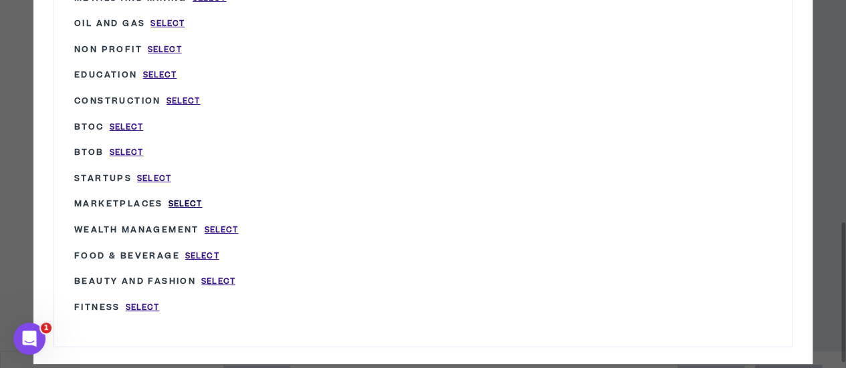
click at [187, 199] on span "Select" at bounding box center [186, 204] width 34 height 11
type input "Marketplaces"
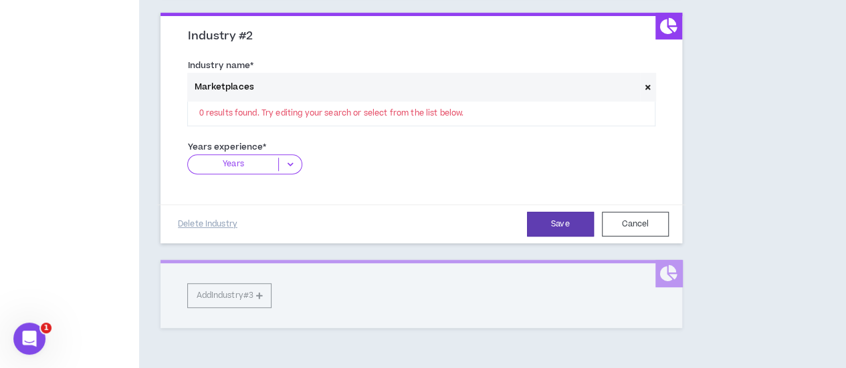
click at [288, 162] on icon at bounding box center [290, 164] width 22 height 13
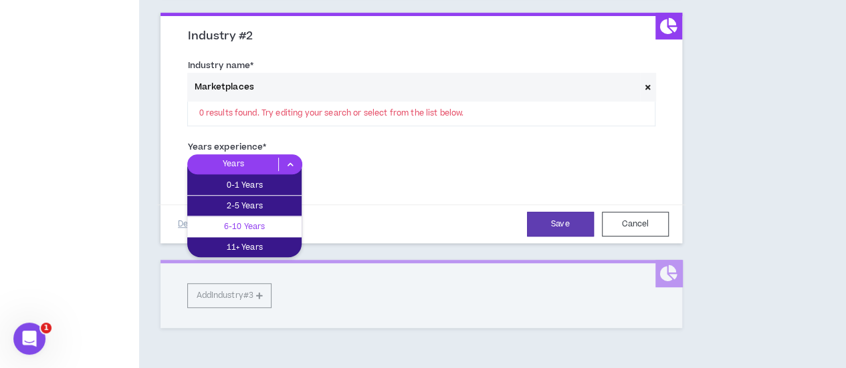
click at [271, 217] on div "6-10 Years" at bounding box center [244, 227] width 114 height 20
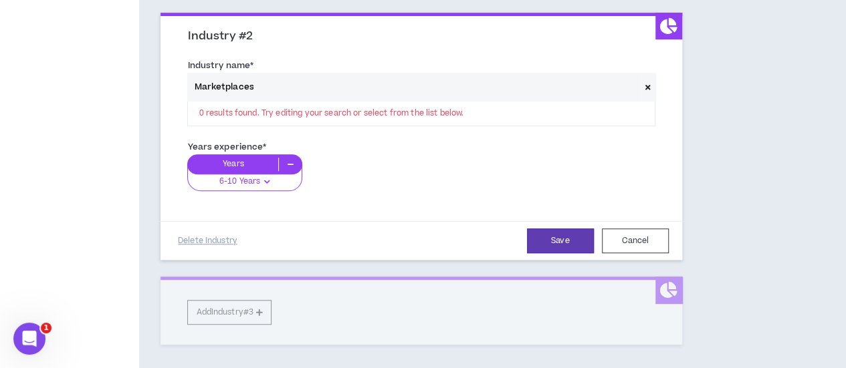
click at [412, 169] on div "Years 6-10 Years 0-1 Years 2-5 Years 6-10 Years 11+ Years" at bounding box center [420, 177] width 467 height 47
click at [527, 240] on button "Save" at bounding box center [560, 241] width 67 height 25
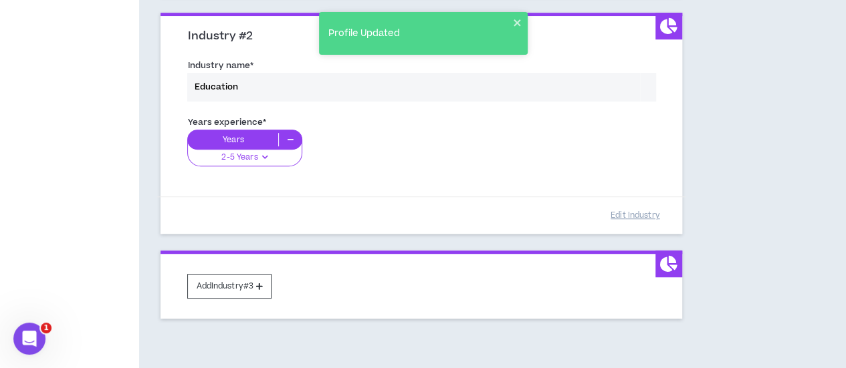
scroll to position [441, 0]
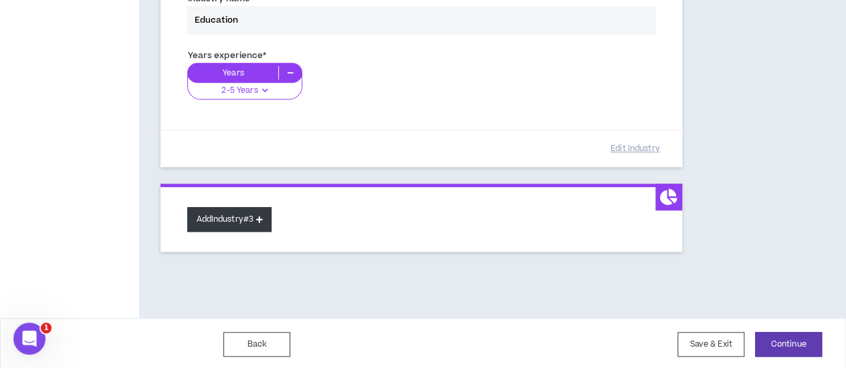
click at [241, 216] on button "Add Industry #3" at bounding box center [229, 219] width 84 height 25
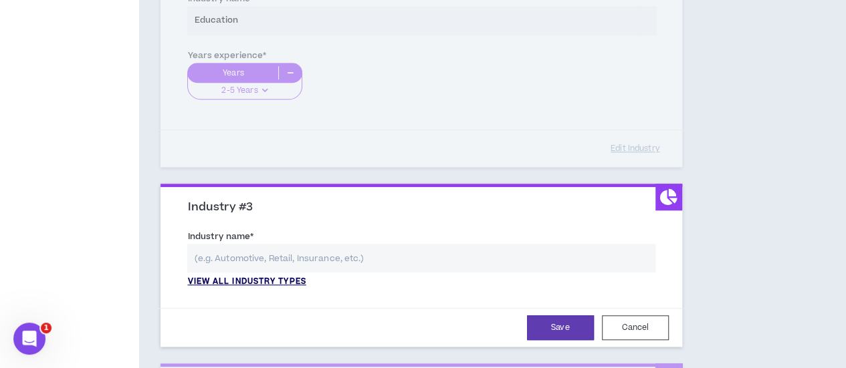
click at [213, 279] on p "View all industry types" at bounding box center [246, 282] width 118 height 12
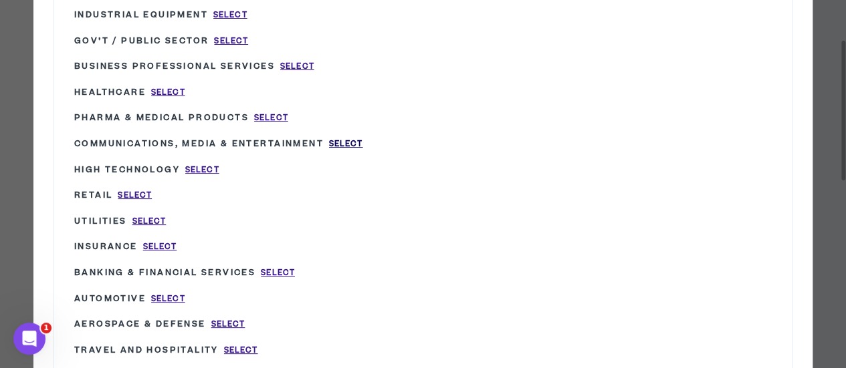
click at [344, 142] on span "Select" at bounding box center [346, 143] width 34 height 11
type input "Communications, Media & Entertainment"
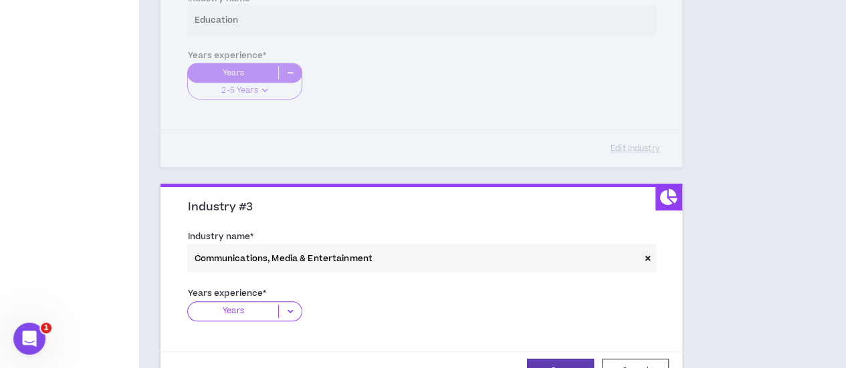
scroll to position [663, 0]
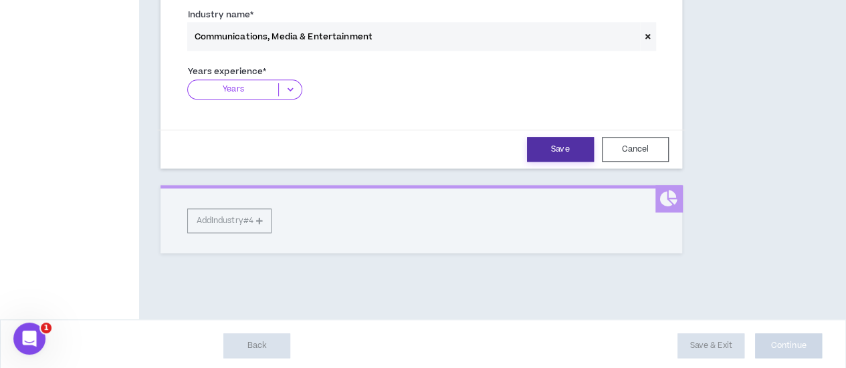
click at [527, 150] on button "Save" at bounding box center [560, 149] width 67 height 25
click at [268, 90] on p "Years" at bounding box center [233, 89] width 90 height 13
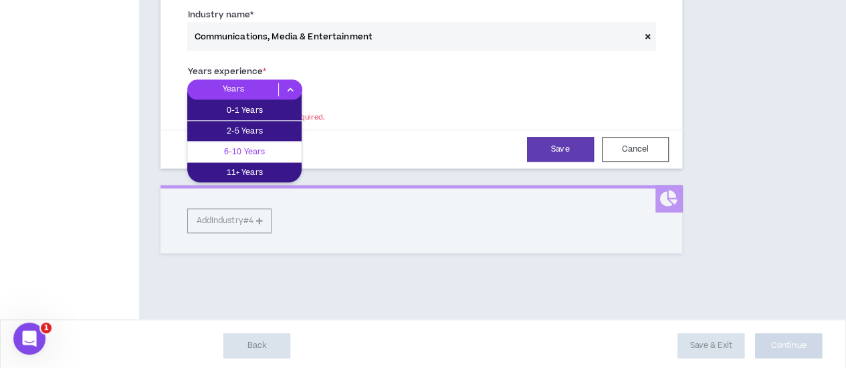
click at [268, 142] on div "6-10 Years" at bounding box center [244, 152] width 114 height 20
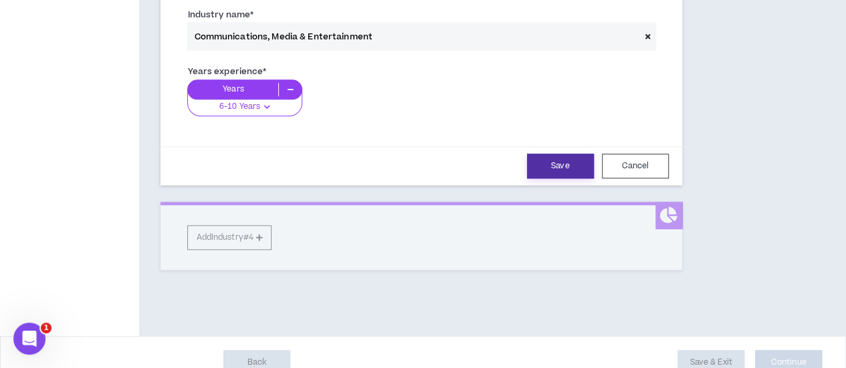
click at [527, 161] on button "Save" at bounding box center [560, 166] width 67 height 25
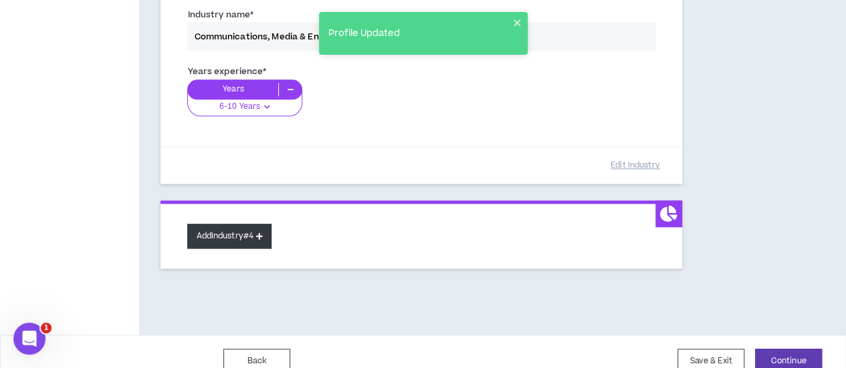
click at [210, 241] on button "Add Industry #4" at bounding box center [229, 236] width 84 height 25
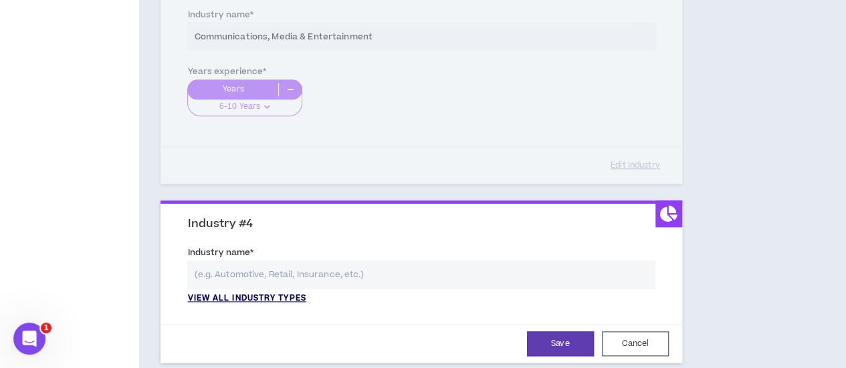
click at [250, 293] on p "View all industry types" at bounding box center [246, 299] width 118 height 12
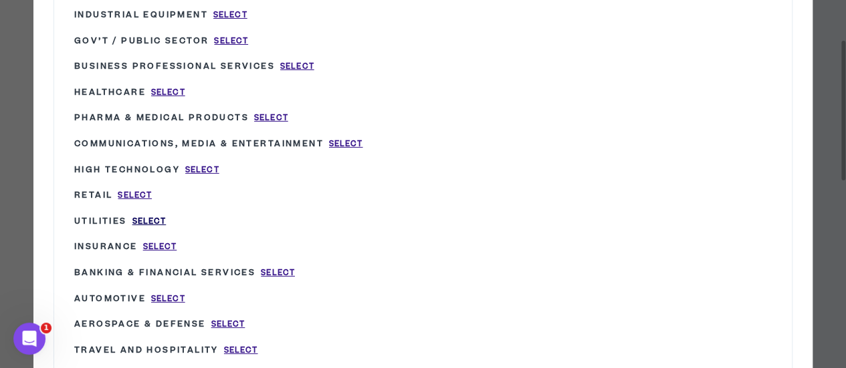
click at [156, 216] on span "Select" at bounding box center [149, 221] width 34 height 11
type input "Utilities"
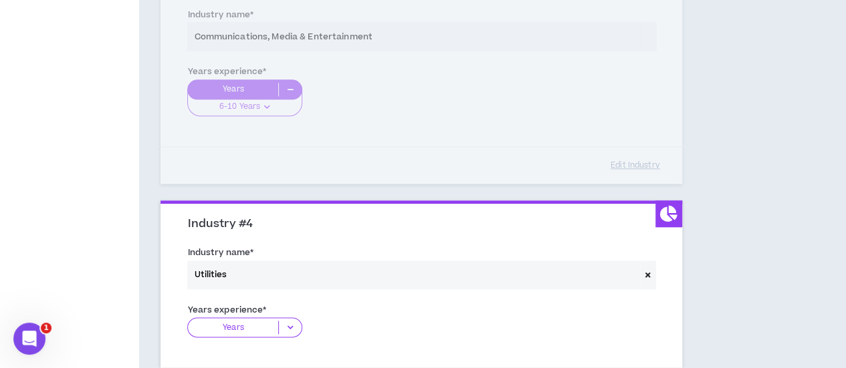
scroll to position [730, 0]
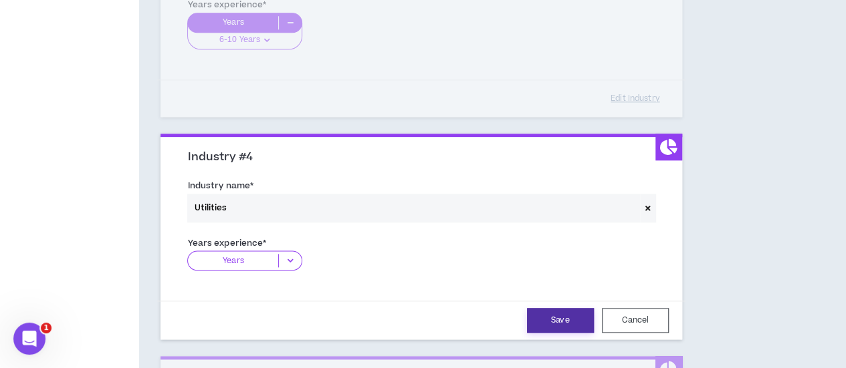
click at [527, 318] on button "Save" at bounding box center [560, 320] width 67 height 25
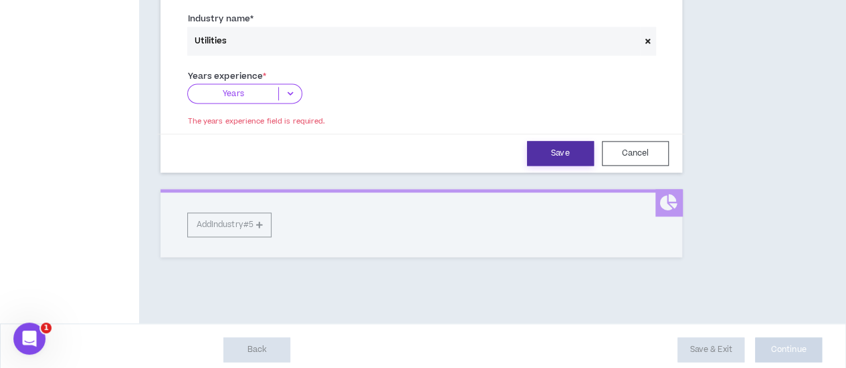
scroll to position [901, 0]
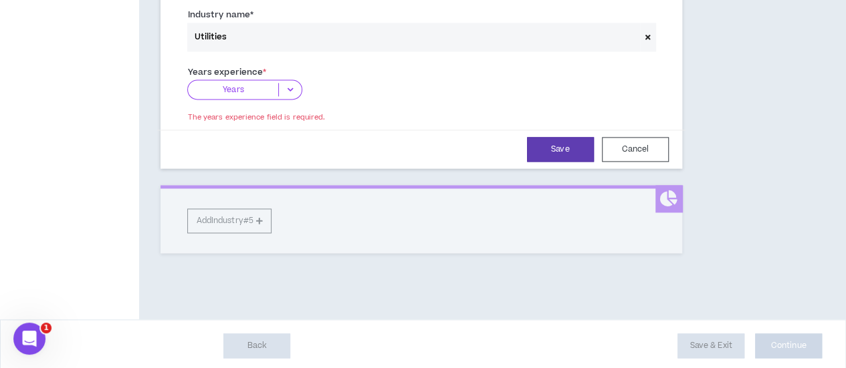
click at [219, 90] on p "Years" at bounding box center [233, 89] width 90 height 13
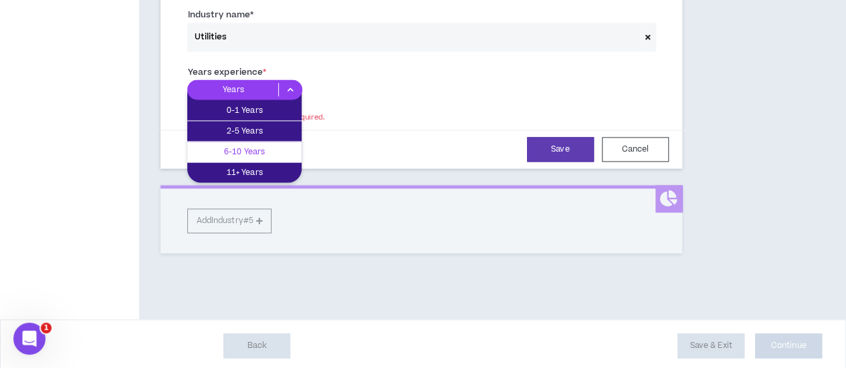
click at [246, 144] on p "6-10 Years" at bounding box center [244, 151] width 114 height 15
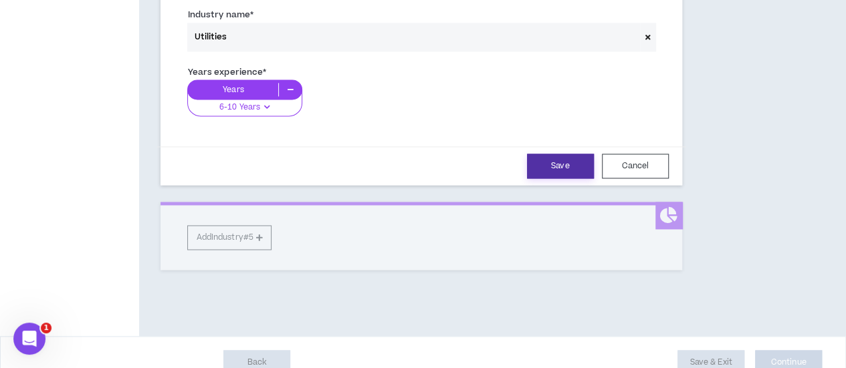
click at [527, 164] on button "Save" at bounding box center [560, 166] width 67 height 25
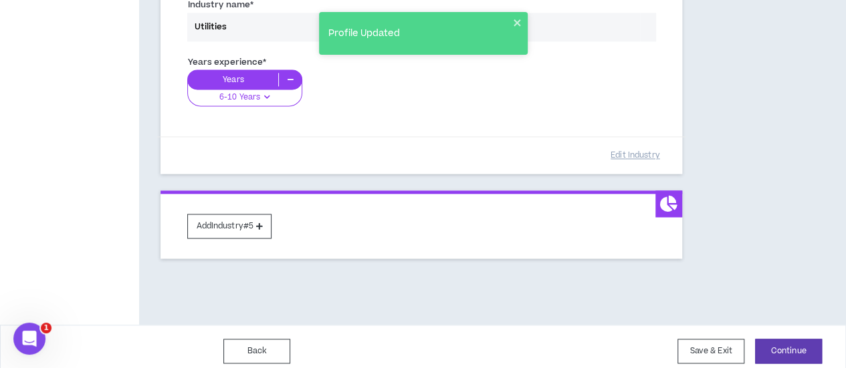
scroll to position [916, 0]
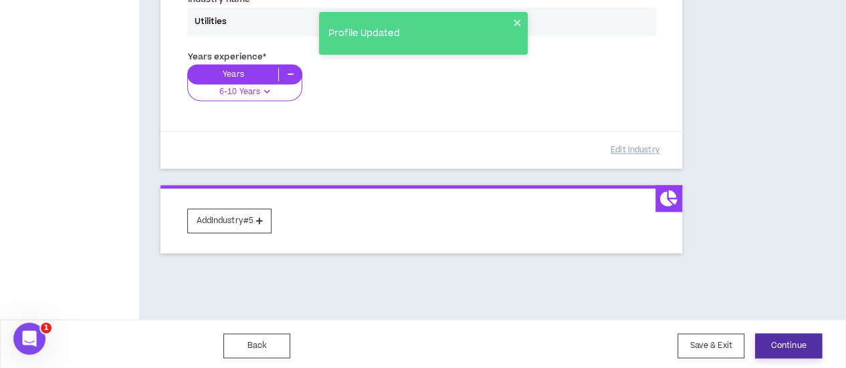
click at [770, 344] on button "Continue" at bounding box center [788, 346] width 67 height 25
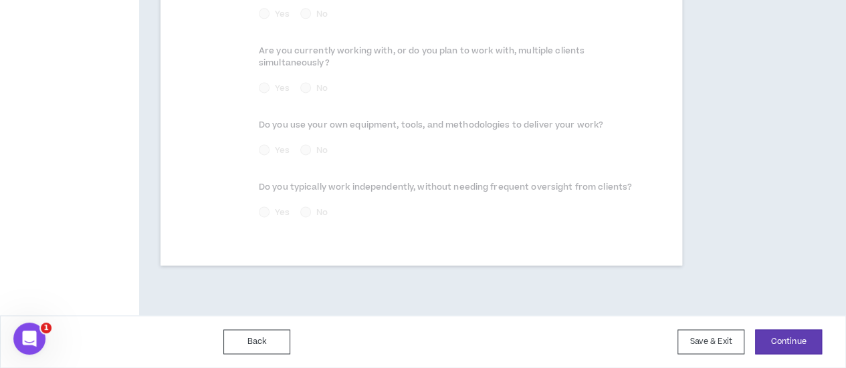
scroll to position [923, 0]
click at [778, 338] on button "Continue" at bounding box center [788, 342] width 67 height 25
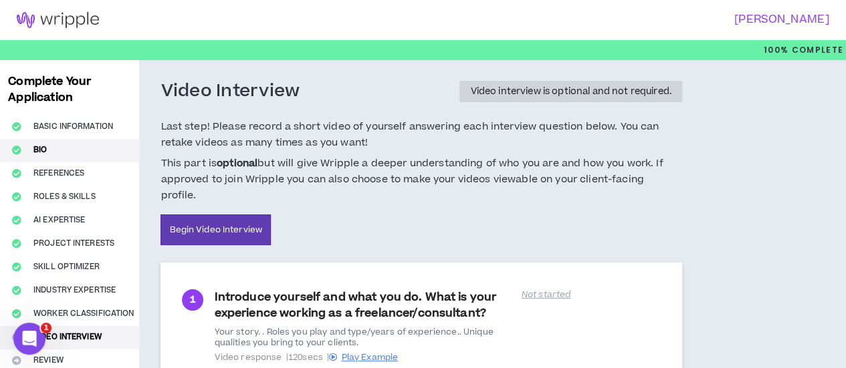
click at [30, 151] on button "Bio" at bounding box center [69, 150] width 139 height 23
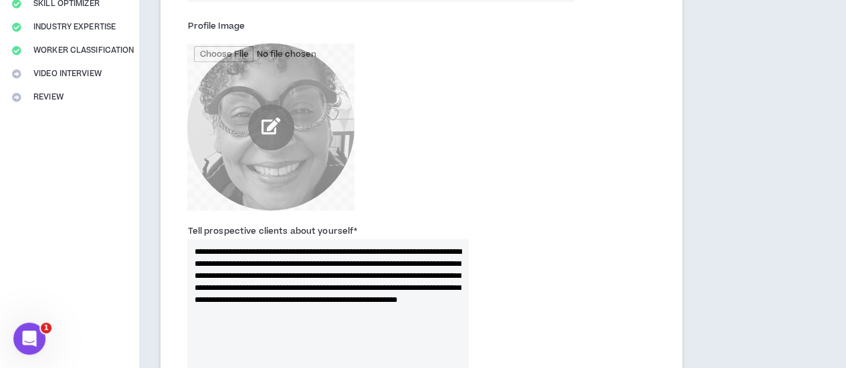
scroll to position [267, 0]
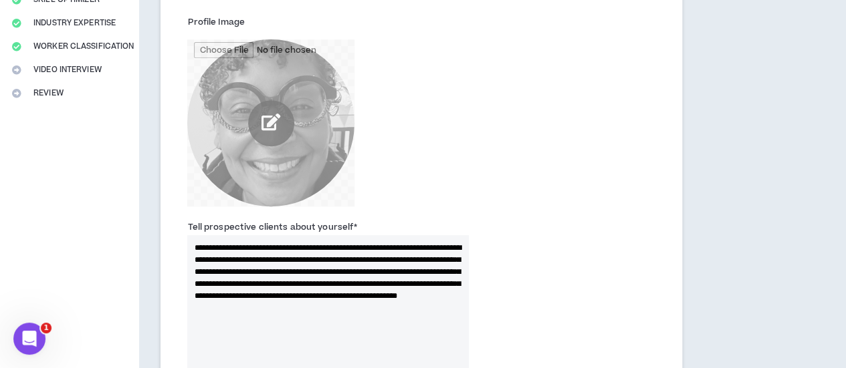
click at [265, 123] on input "file" at bounding box center [270, 122] width 167 height 167
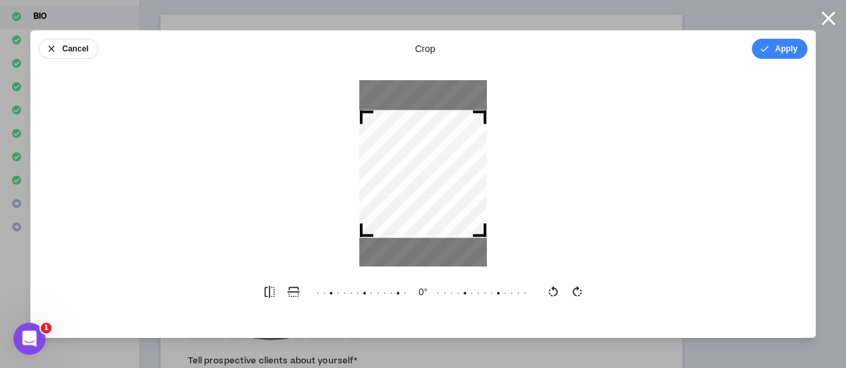
scroll to position [134, 0]
click at [686, 188] on div at bounding box center [423, 173] width 784 height 187
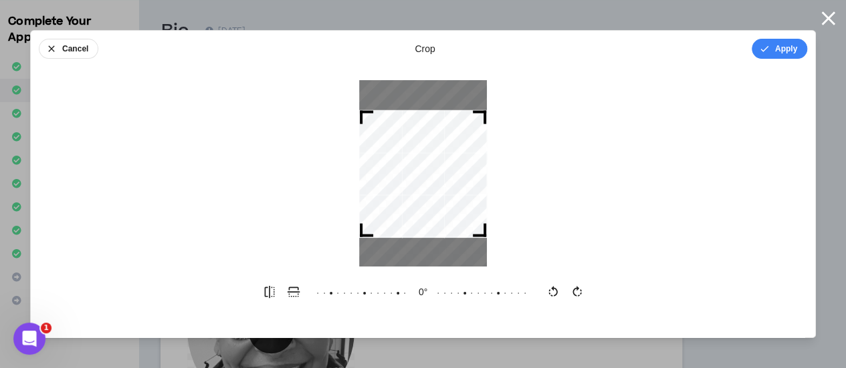
scroll to position [0, 0]
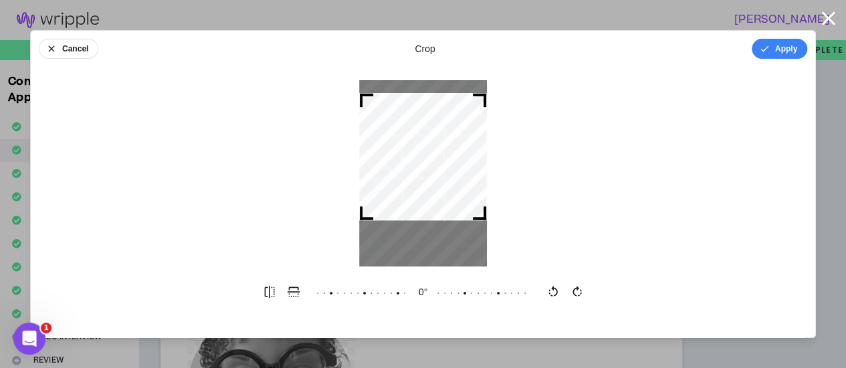
drag, startPoint x: 409, startPoint y: 155, endPoint x: 415, endPoint y: 138, distance: 17.6
click at [415, 138] on div at bounding box center [423, 157] width 128 height 128
click at [780, 46] on button "Apply" at bounding box center [779, 49] width 55 height 20
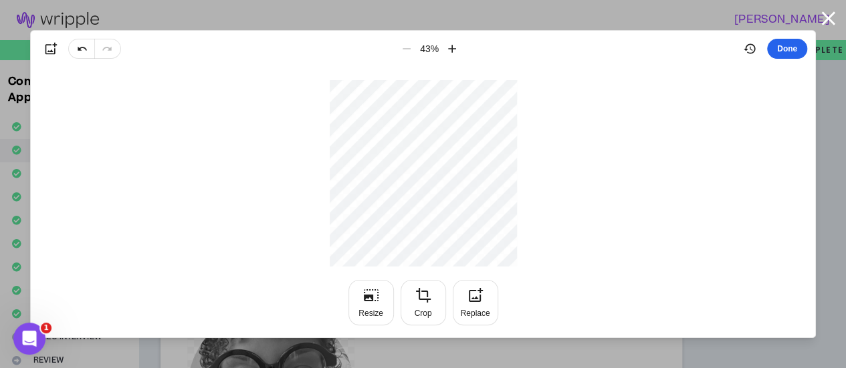
click at [788, 55] on button "Done" at bounding box center [787, 49] width 40 height 20
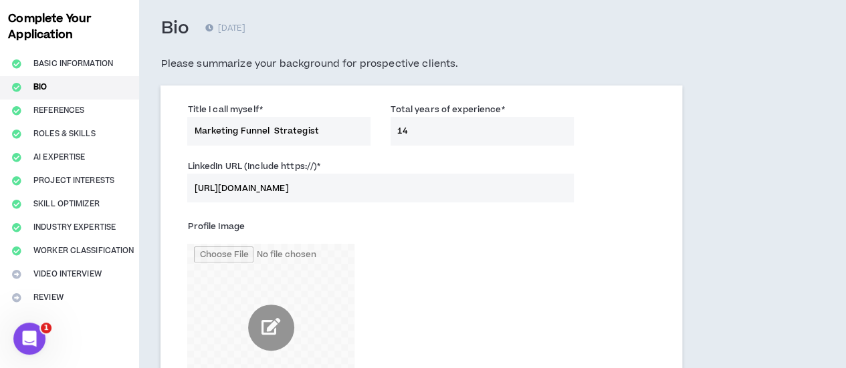
scroll to position [134, 0]
